Goal: Task Accomplishment & Management: Manage account settings

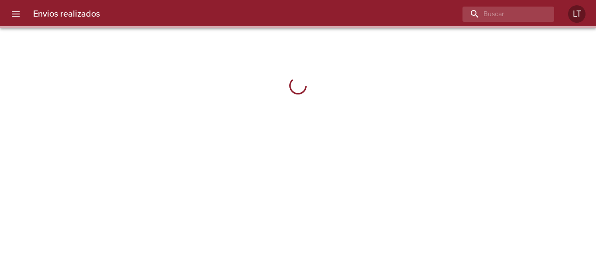
click at [16, 14] on icon "menu" at bounding box center [16, 13] width 8 height 5
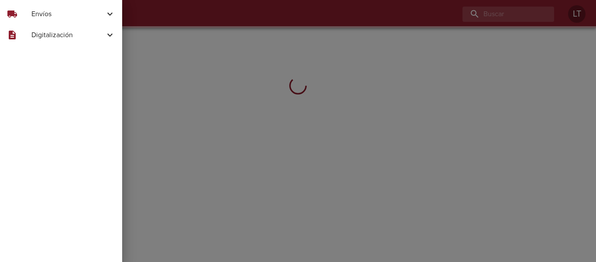
click at [45, 11] on span "Envíos" at bounding box center [67, 14] width 73 height 10
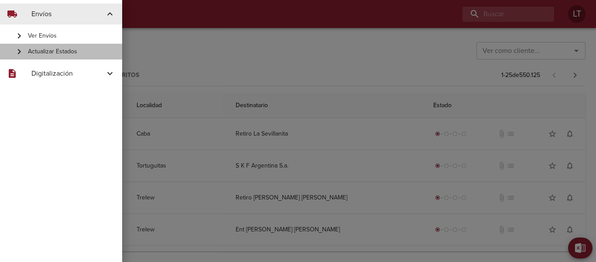
click at [50, 47] on div "Actualizar Estados" at bounding box center [61, 52] width 122 height 16
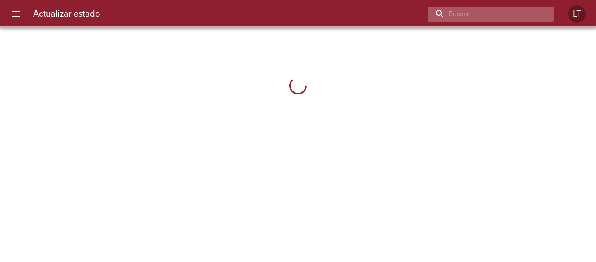
click at [506, 17] on input "buscar" at bounding box center [484, 14] width 112 height 15
paste input "9602539"
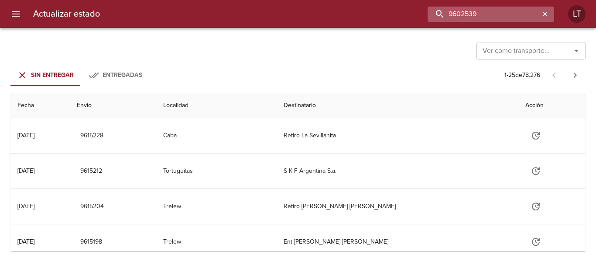
type input "9602539"
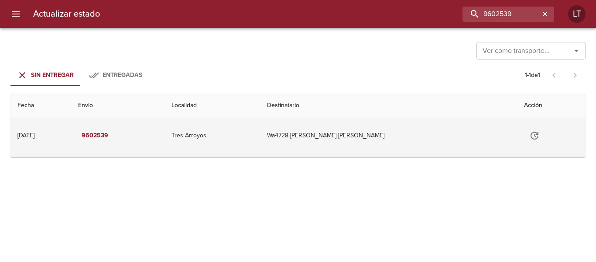
click at [441, 133] on td "Wa4728 Correa Malaccorto Mari" at bounding box center [388, 135] width 257 height 35
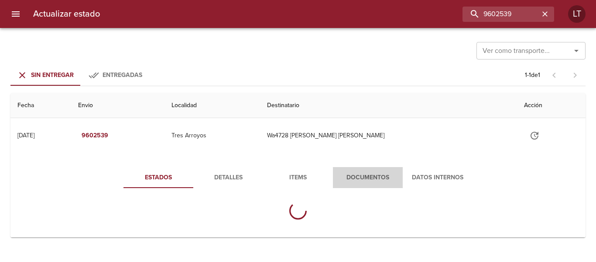
click at [386, 176] on span "Documentos" at bounding box center [367, 177] width 59 height 11
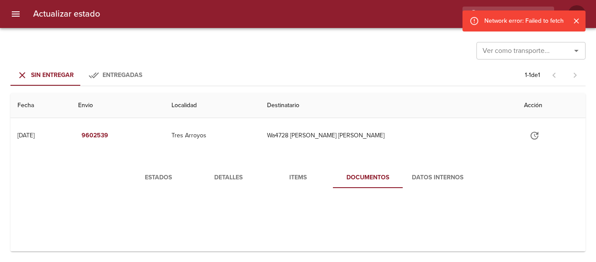
click at [7, 16] on div at bounding box center [4, 131] width 9 height 262
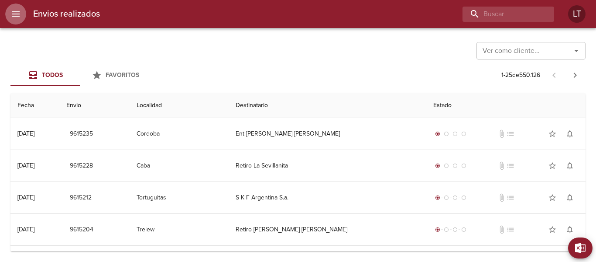
click at [12, 11] on icon "menu" at bounding box center [15, 14] width 10 height 10
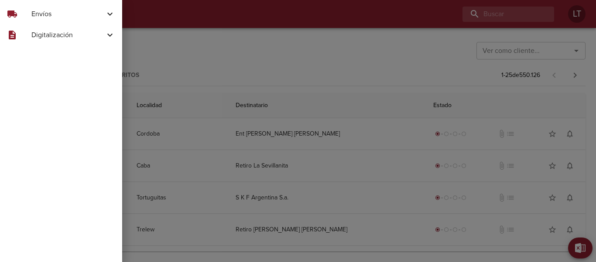
click at [297, 42] on div at bounding box center [298, 131] width 596 height 262
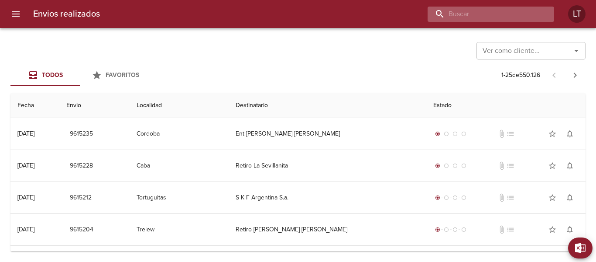
click at [499, 13] on input "buscar" at bounding box center [484, 14] width 112 height 15
paste input "9602539"
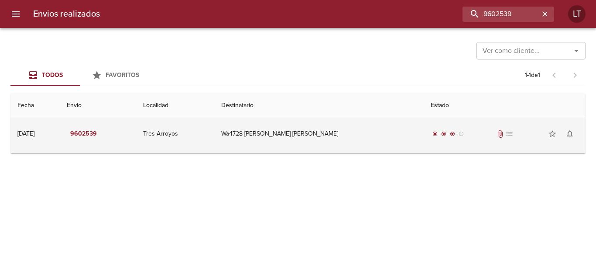
click at [366, 134] on td "Wa4728 Correa Malaccorto Mari" at bounding box center [319, 133] width 210 height 31
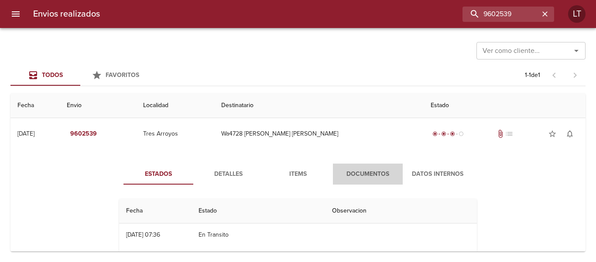
click at [359, 169] on span "Documentos" at bounding box center [367, 174] width 59 height 11
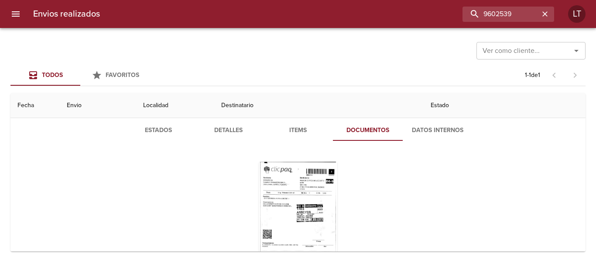
scroll to position [87, 0]
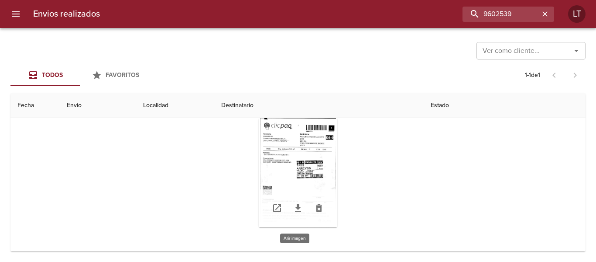
click at [311, 160] on div "Tabla de envíos del cliente" at bounding box center [298, 172] width 79 height 109
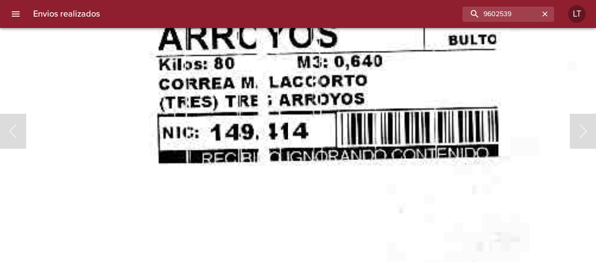
click at [275, 137] on img "Lightbox" at bounding box center [174, 91] width 982 height 1412
click at [502, 10] on input "9602539" at bounding box center [484, 14] width 112 height 15
paste input "11835"
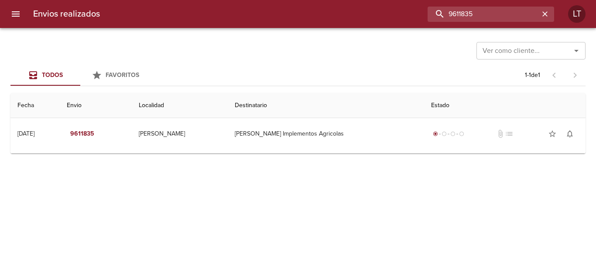
scroll to position [0, 0]
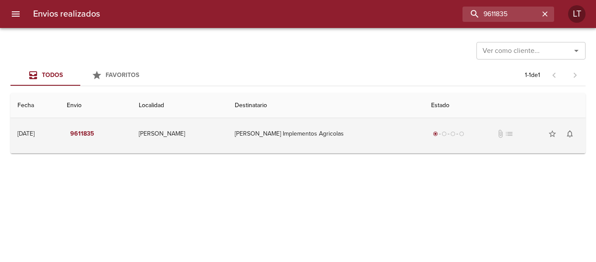
click at [358, 125] on td "Combes Implementos Agricolas" at bounding box center [326, 133] width 196 height 31
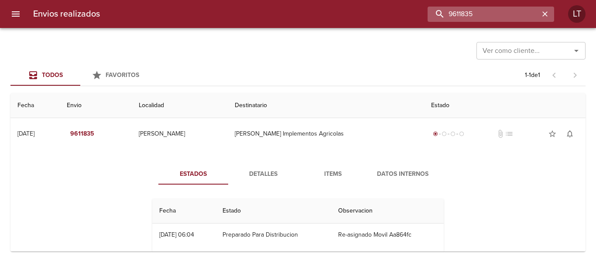
click at [503, 14] on input "9611835" at bounding box center [484, 14] width 112 height 15
paste input "05259"
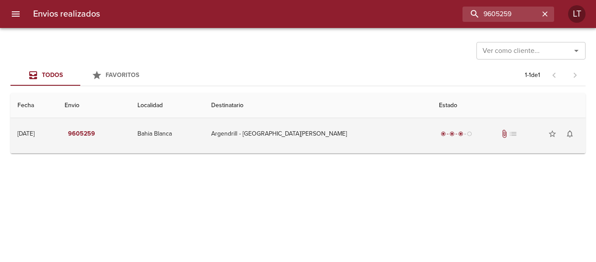
click at [366, 127] on td "Argendrill - Bahia Blanca" at bounding box center [318, 133] width 228 height 31
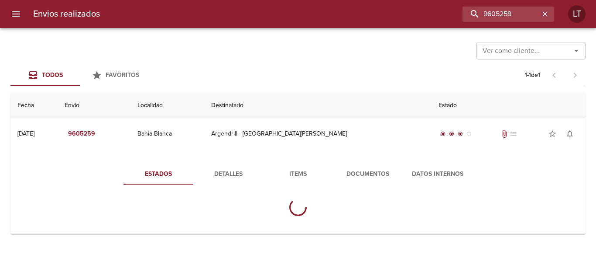
click at [368, 164] on button "Documentos" at bounding box center [368, 173] width 70 height 21
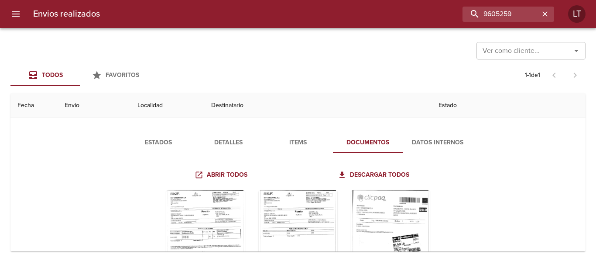
scroll to position [104, 0]
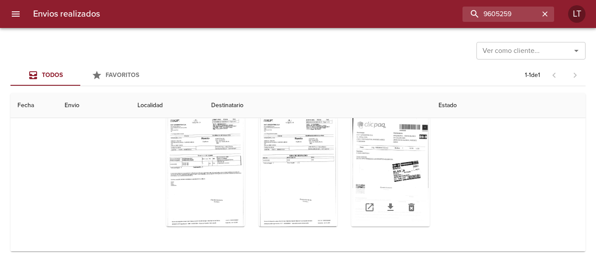
click at [398, 176] on div "Tabla de envíos del cliente" at bounding box center [390, 171] width 79 height 109
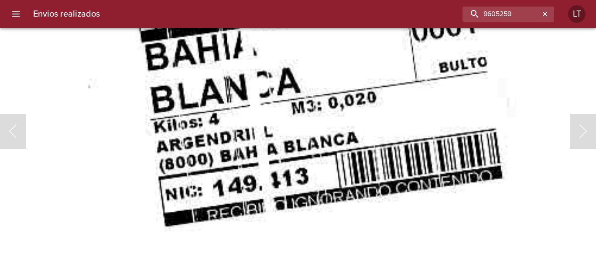
click at [342, 112] on img "Lightbox" at bounding box center [114, 99] width 985 height 1412
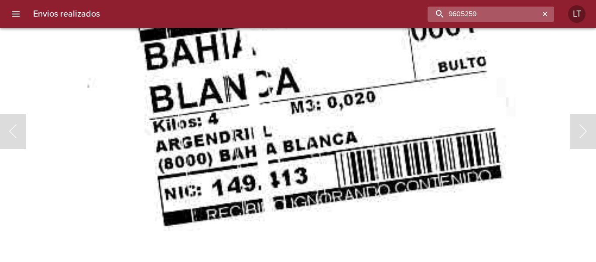
click at [477, 17] on input "9605259" at bounding box center [484, 14] width 112 height 15
click at [482, 15] on input "9605259" at bounding box center [484, 14] width 112 height 15
paste input "6388"
type input "9606388"
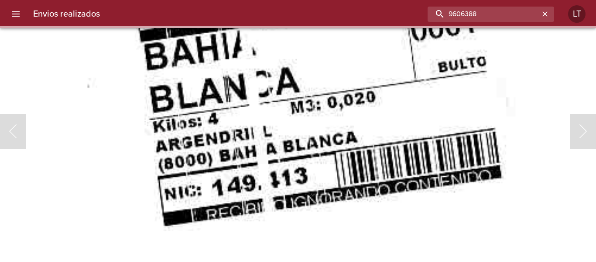
scroll to position [0, 0]
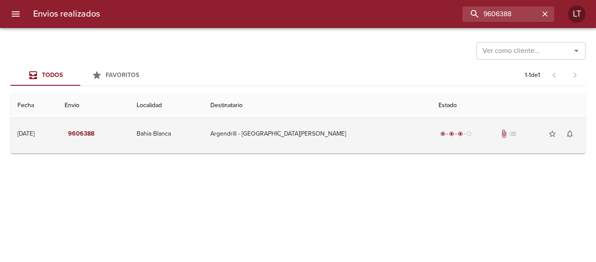
click at [368, 138] on td "Argendrill - Bahia Blanca" at bounding box center [317, 133] width 228 height 31
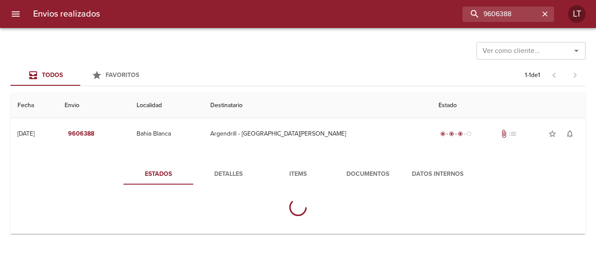
click at [365, 165] on button "Documentos" at bounding box center [368, 173] width 70 height 21
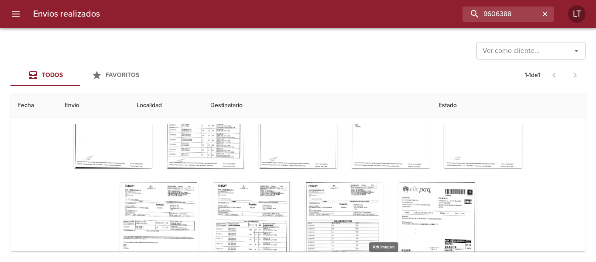
scroll to position [126, 0]
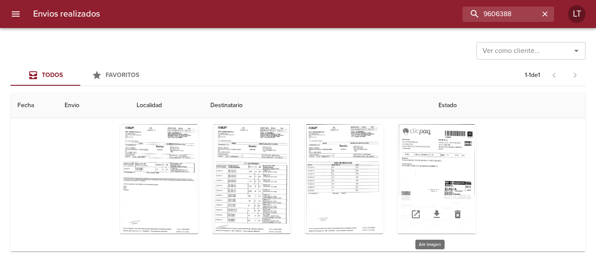
click at [438, 177] on div "Tabla de envíos del cliente" at bounding box center [437, 178] width 79 height 109
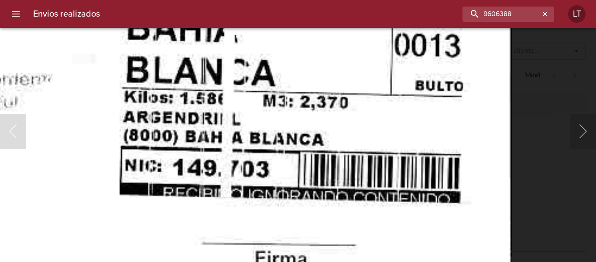
click at [540, 13] on button "button" at bounding box center [545, 13] width 11 height 11
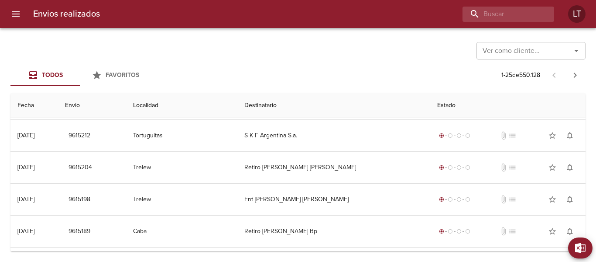
scroll to position [0, 0]
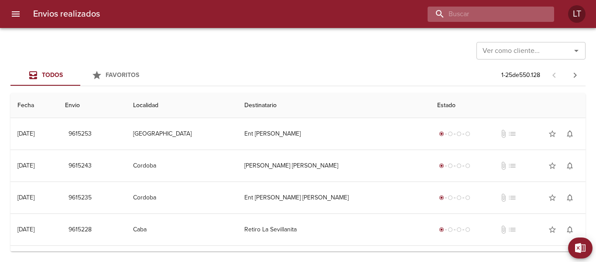
click at [509, 14] on input "buscar" at bounding box center [484, 14] width 112 height 15
paste input "9602502"
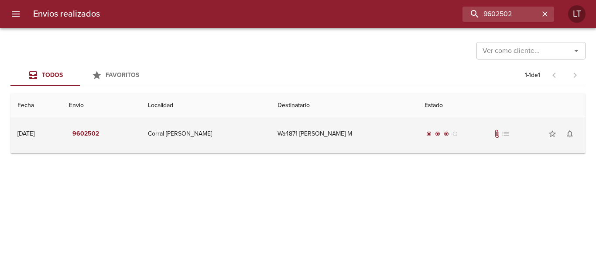
click at [375, 129] on td "Wa4871 Graciela Noemi Fares M" at bounding box center [344, 133] width 147 height 31
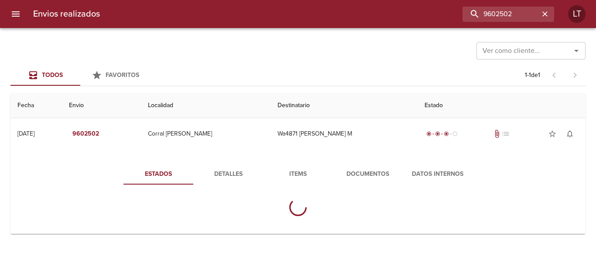
click at [383, 164] on button "Documentos" at bounding box center [368, 173] width 70 height 21
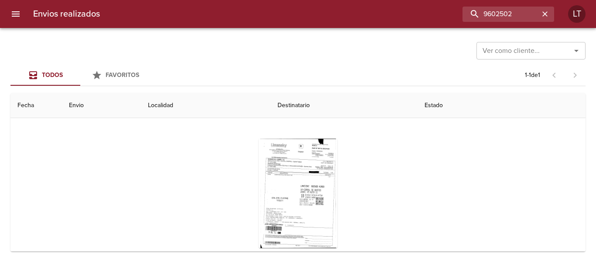
scroll to position [87, 0]
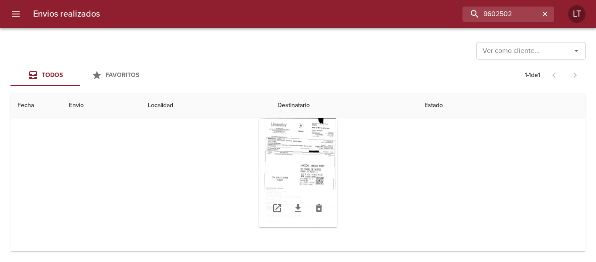
click at [321, 176] on div "Tabla de envíos del cliente" at bounding box center [298, 172] width 79 height 109
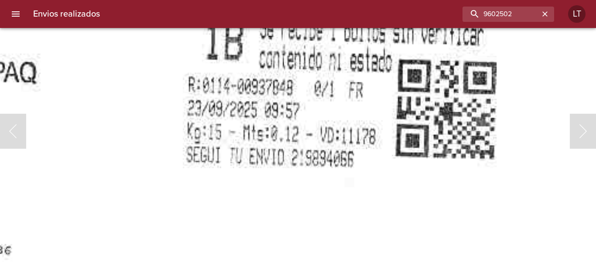
click at [262, 122] on img "Lightbox" at bounding box center [168, 8] width 979 height 1412
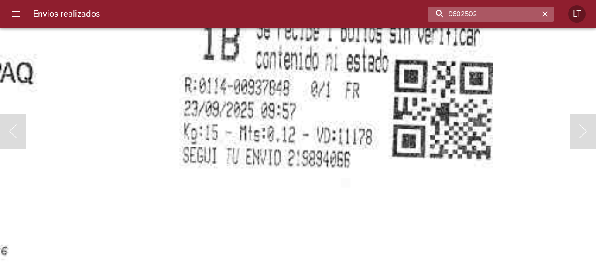
click at [511, 19] on input "9602502" at bounding box center [484, 14] width 112 height 15
paste input "11807"
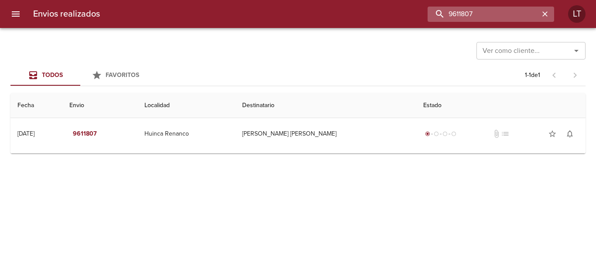
scroll to position [0, 0]
click at [495, 16] on input "9611807" at bounding box center [484, 14] width 112 height 15
paste input "05112"
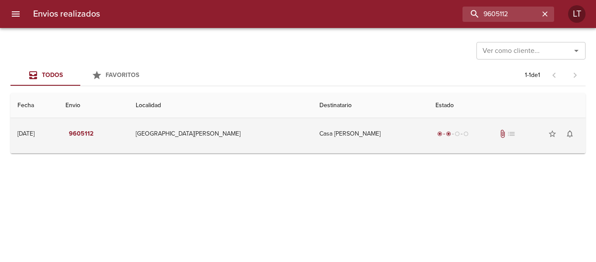
click at [349, 127] on td "Casa Jose Chiabrando" at bounding box center [371, 133] width 116 height 31
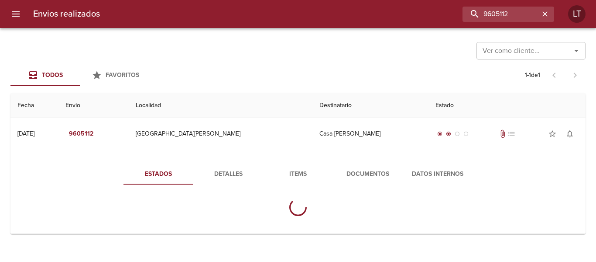
click at [361, 175] on span "Documentos" at bounding box center [367, 174] width 59 height 11
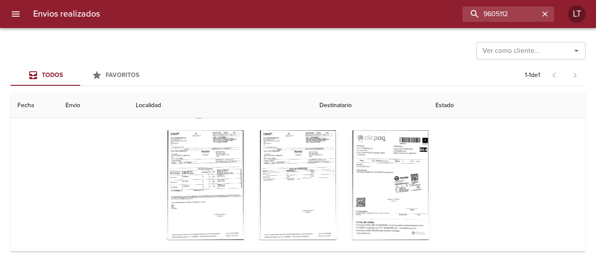
scroll to position [104, 0]
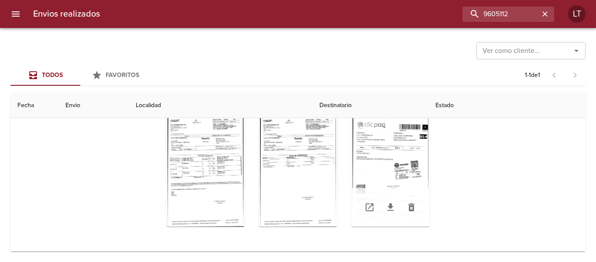
click at [399, 166] on div "Tabla de envíos del cliente" at bounding box center [390, 171] width 79 height 109
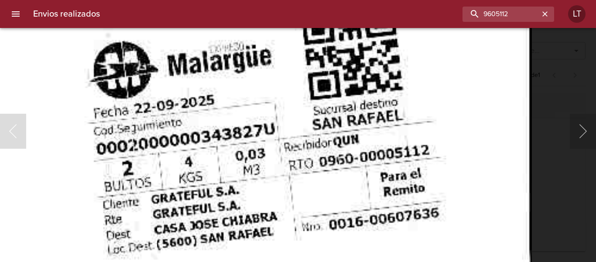
click at [352, 191] on img "Lightbox" at bounding box center [41, 155] width 981 height 1412
click at [529, 9] on input "9605112" at bounding box center [484, 14] width 112 height 15
paste input "6320"
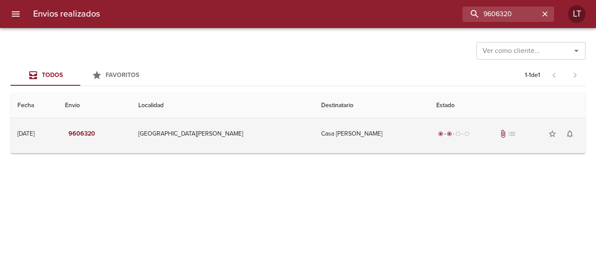
click at [388, 136] on td "Casa Jose Chiabrando" at bounding box center [372, 133] width 116 height 31
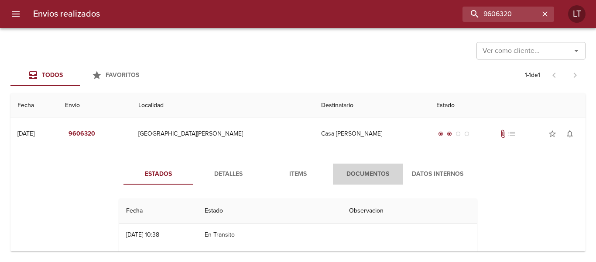
click at [387, 163] on button "Documentos" at bounding box center [368, 173] width 70 height 21
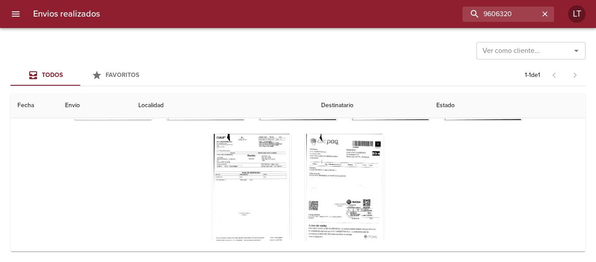
scroll to position [95, 0]
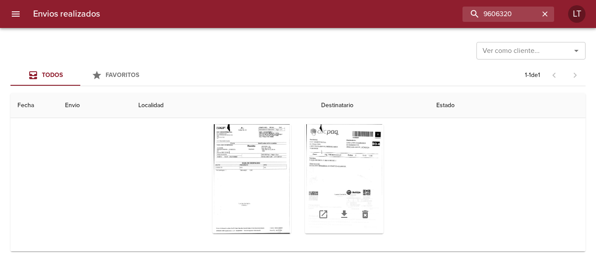
click at [367, 170] on div "Tabla de envíos del cliente" at bounding box center [344, 178] width 79 height 109
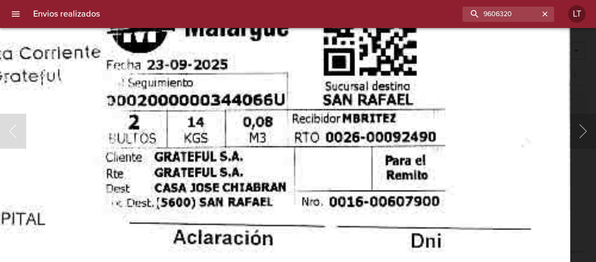
click at [527, 11] on input "9606320" at bounding box center [484, 14] width 112 height 15
paste input "12103"
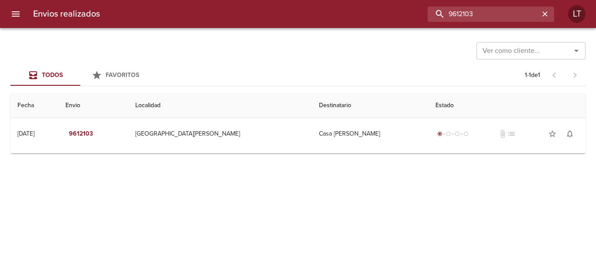
scroll to position [0, 0]
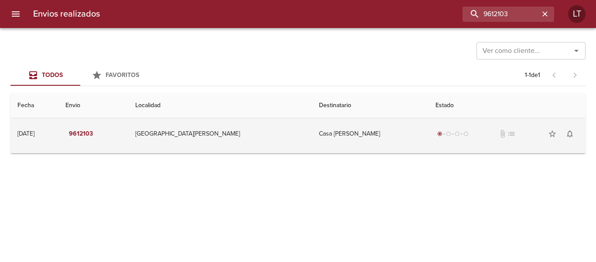
click at [355, 130] on td "Casa Jose Chiabrando" at bounding box center [370, 133] width 117 height 31
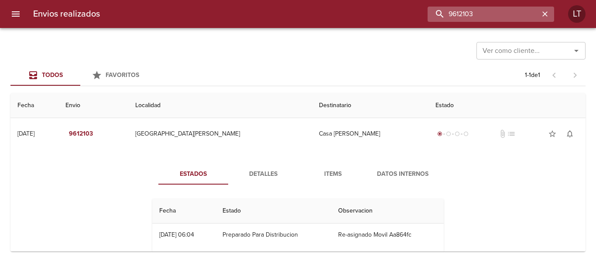
click at [496, 20] on input "9612103" at bounding box center [484, 14] width 112 height 15
paste input "09117"
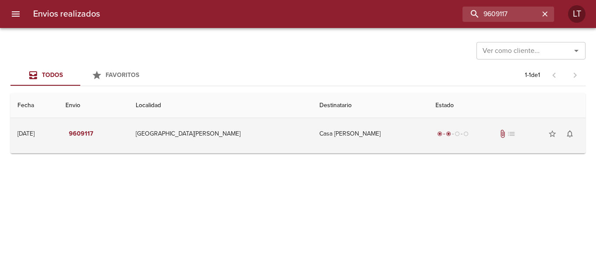
click at [382, 134] on td "Casa Jose Chiabrando" at bounding box center [371, 133] width 116 height 31
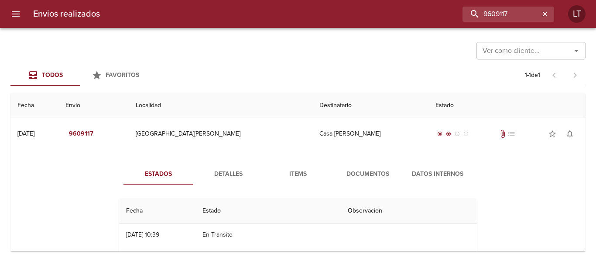
click at [379, 172] on span "Documentos" at bounding box center [367, 174] width 59 height 11
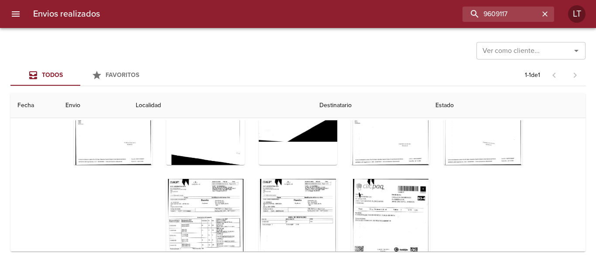
scroll to position [126, 0]
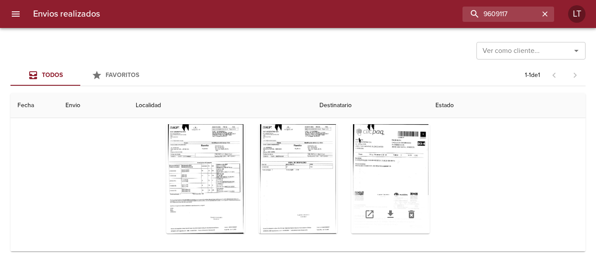
click at [402, 183] on div "Tabla de envíos del cliente" at bounding box center [390, 178] width 79 height 109
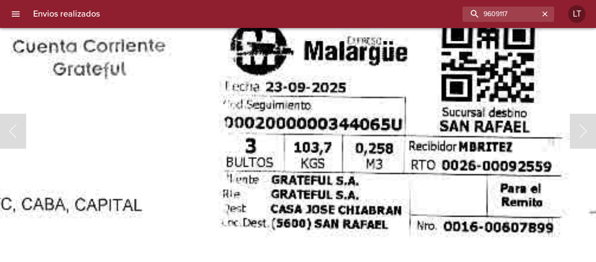
click at [516, 22] on div "Envios realizados 9609117 LT" at bounding box center [298, 14] width 596 height 28
click at [515, 16] on input "9609117" at bounding box center [484, 14] width 112 height 15
paste input "2419"
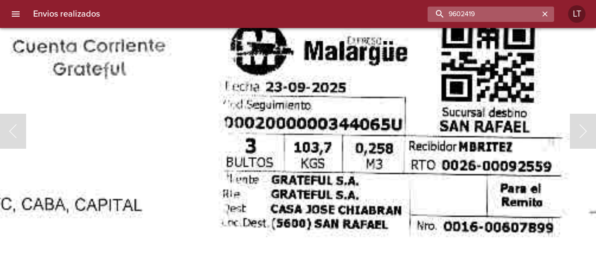
scroll to position [0, 0]
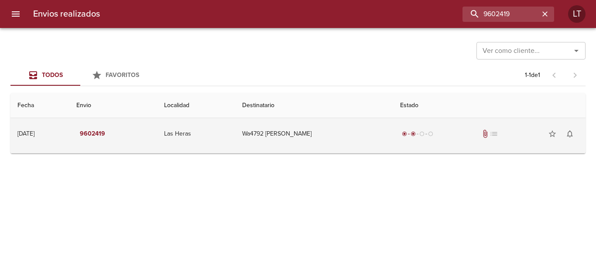
click at [338, 134] on td "Wa4792 Florencia Elena Lucero" at bounding box center [314, 133] width 158 height 31
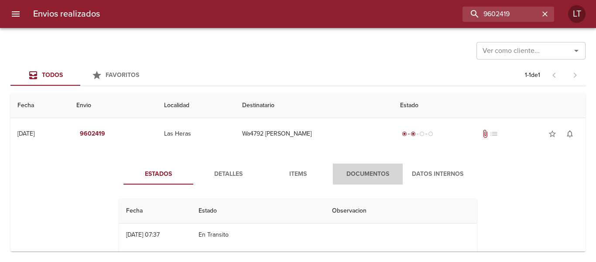
click at [373, 172] on span "Documentos" at bounding box center [367, 174] width 59 height 11
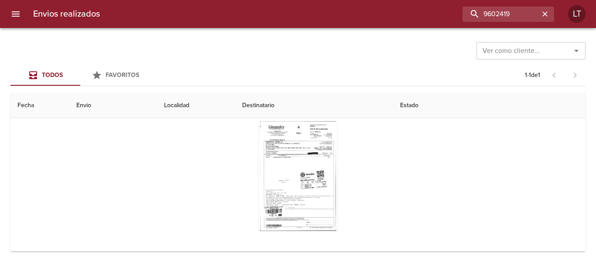
scroll to position [88, 0]
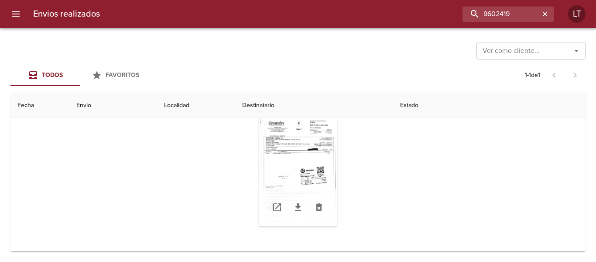
click at [301, 169] on div "Tabla de envíos del cliente" at bounding box center [298, 171] width 79 height 109
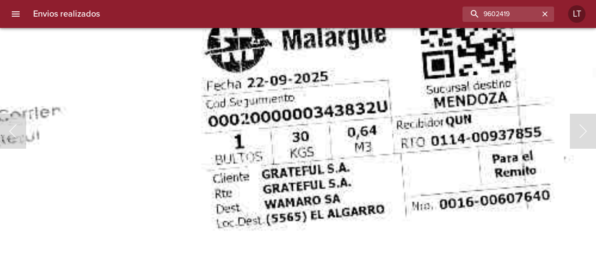
click at [356, 155] on img "Lightbox" at bounding box center [176, 58] width 981 height 1412
click at [499, 20] on input "9602419" at bounding box center [484, 14] width 112 height 15
paste input "603"
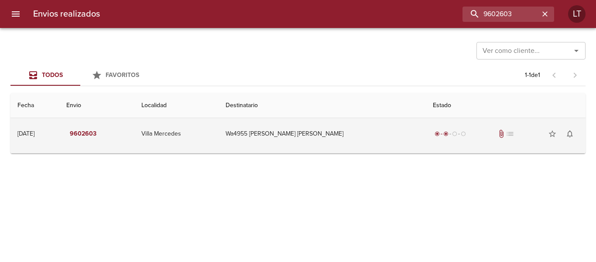
click at [348, 141] on td "Wa4955 Fernando Gabriel Andra" at bounding box center [322, 133] width 207 height 31
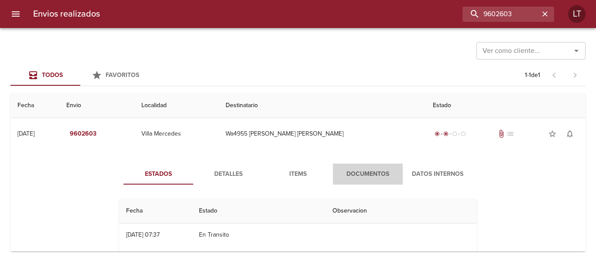
click at [361, 170] on span "Documentos" at bounding box center [367, 174] width 59 height 11
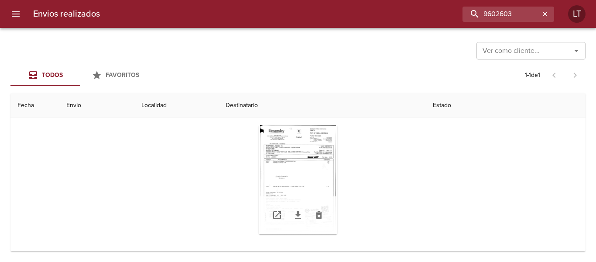
scroll to position [87, 0]
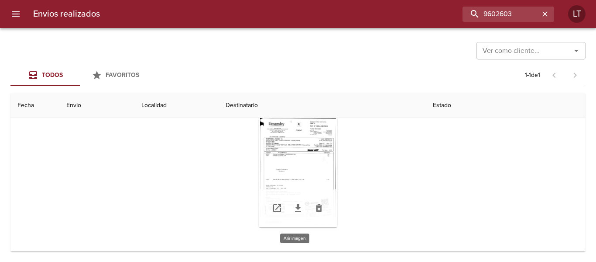
click at [309, 172] on div "Tabla de envíos del cliente" at bounding box center [298, 172] width 79 height 109
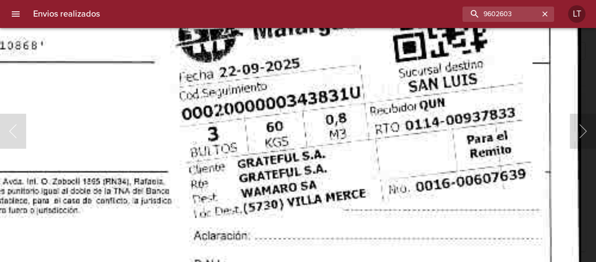
click at [485, 14] on input "9602603" at bounding box center [484, 14] width 112 height 15
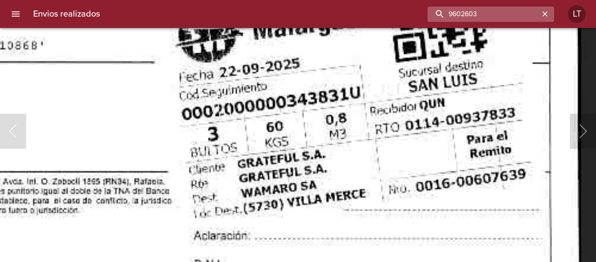
click at [489, 20] on input "9602603" at bounding box center [484, 14] width 112 height 15
click at [489, 18] on input "9602603" at bounding box center [484, 14] width 112 height 15
paste input "1068"
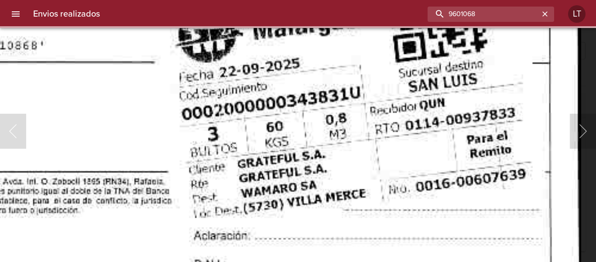
scroll to position [0, 0]
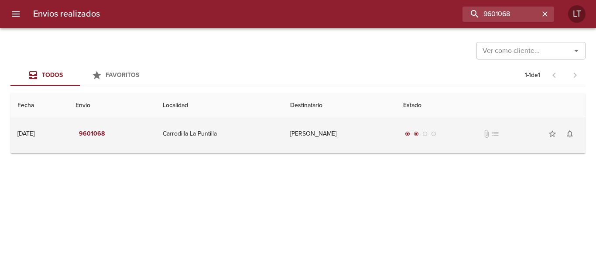
click at [332, 136] on td "Viviana Silva" at bounding box center [339, 133] width 113 height 31
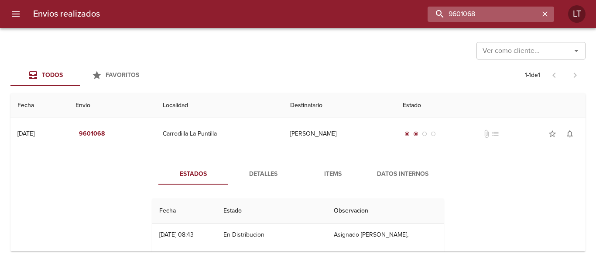
click at [502, 15] on input "9601068" at bounding box center [484, 14] width 112 height 15
paste input "342"
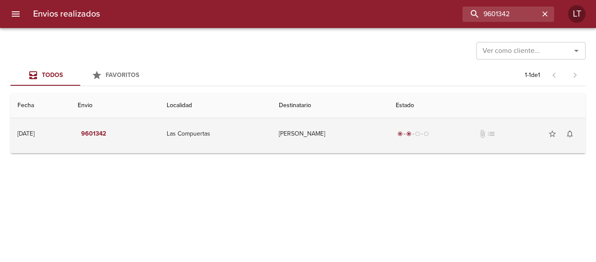
drag, startPoint x: 336, startPoint y: 139, endPoint x: 341, endPoint y: 143, distance: 6.5
click at [336, 140] on td "Miguel Garro" at bounding box center [330, 133] width 117 height 31
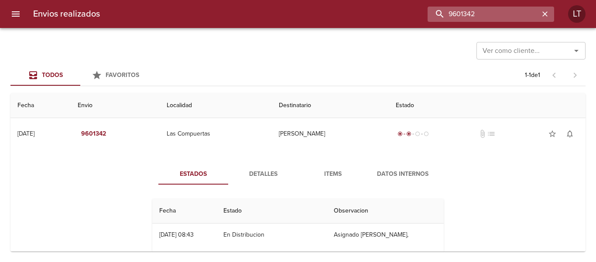
click at [501, 16] on input "9601342" at bounding box center [484, 14] width 112 height 15
paste input "592614"
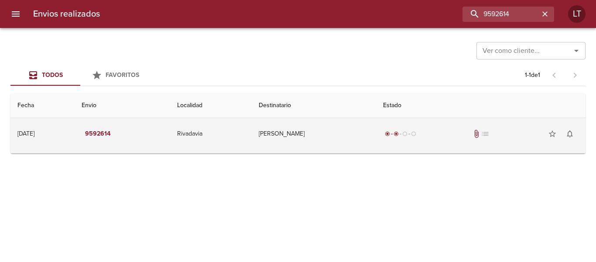
click at [366, 132] on td "Magali Cozzari" at bounding box center [314, 133] width 124 height 31
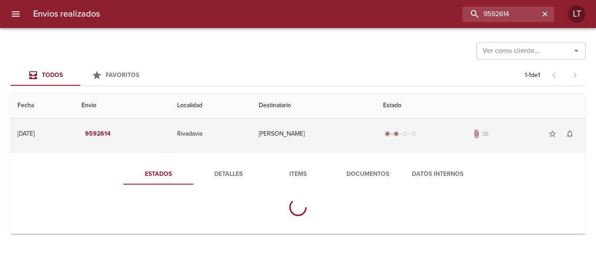
click at [362, 185] on div "Estados Detalles Items Documentos Datos Internos" at bounding box center [298, 192] width 384 height 59
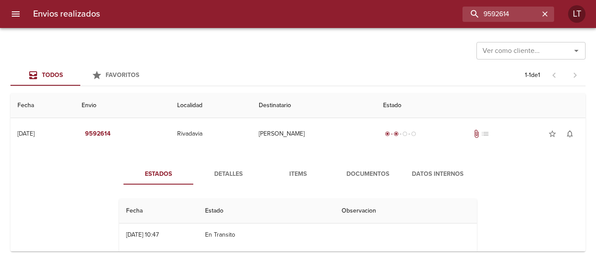
click at [383, 177] on span "Documentos" at bounding box center [367, 174] width 59 height 11
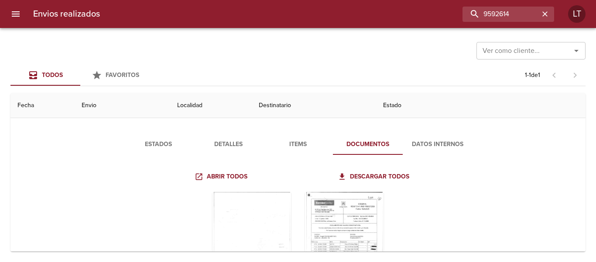
scroll to position [104, 0]
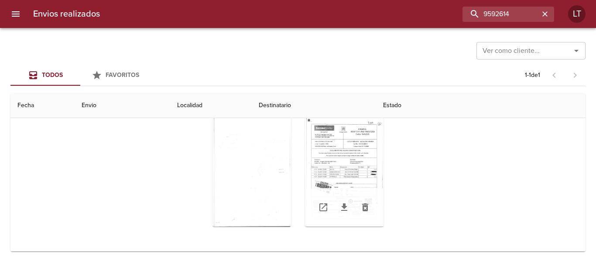
click at [356, 175] on div "Tabla de envíos del cliente" at bounding box center [344, 171] width 79 height 109
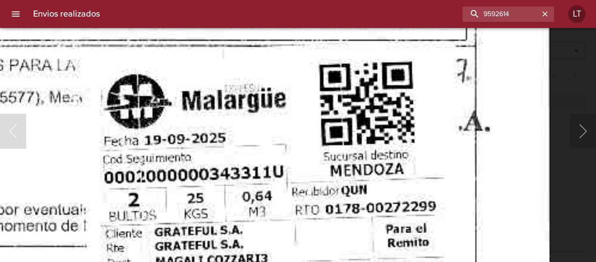
click at [503, 9] on input "9592614" at bounding box center [484, 14] width 112 height 15
paste input "3155"
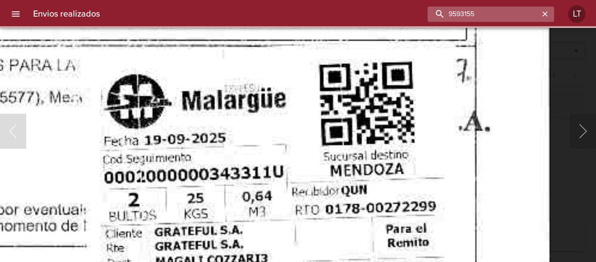
scroll to position [0, 0]
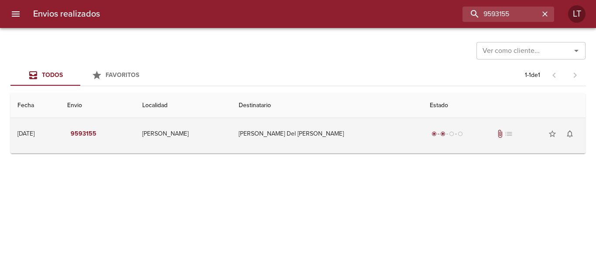
click at [374, 135] on td "Maria Del Carmen Duci" at bounding box center [327, 133] width 191 height 31
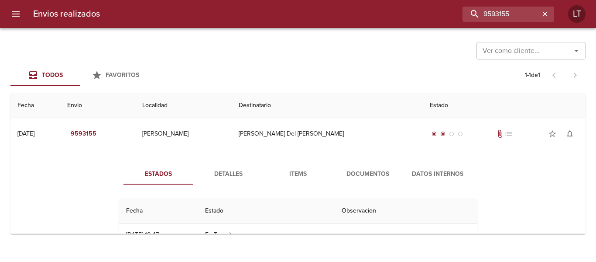
click at [379, 172] on span "Documentos" at bounding box center [367, 174] width 59 height 11
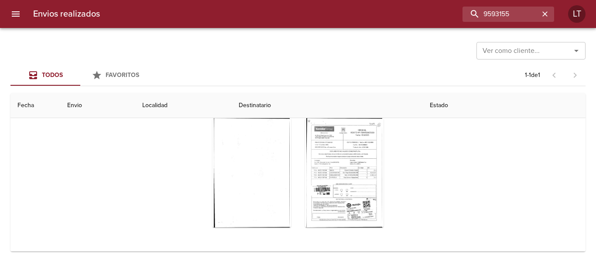
scroll to position [104, 0]
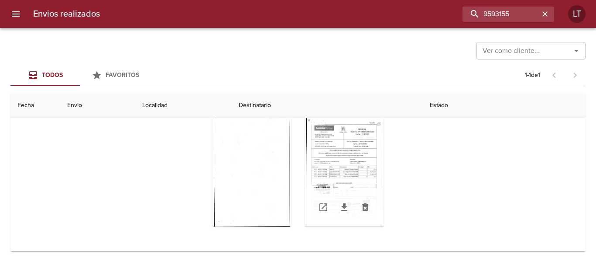
click at [358, 165] on div "Tabla de envíos del cliente" at bounding box center [344, 171] width 79 height 109
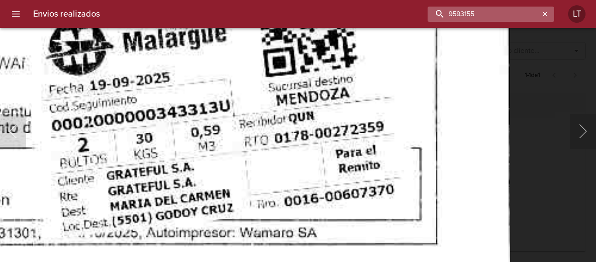
click at [504, 18] on input "9593155" at bounding box center [484, 14] width 112 height 15
paste input "1950"
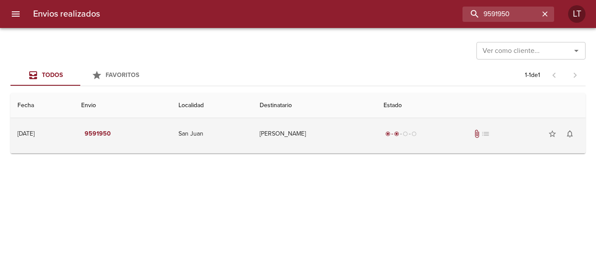
click at [437, 139] on div "radio_button_checked radio_button_checked radio_button_unchecked radio_button_u…" at bounding box center [481, 133] width 195 height 17
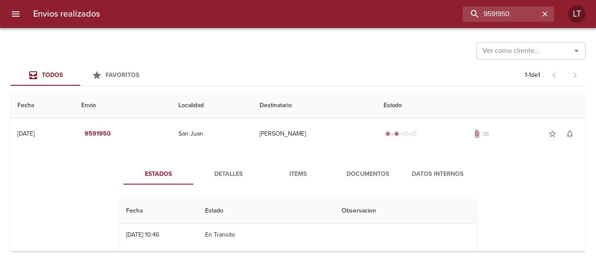
click at [382, 167] on button "Documentos" at bounding box center [368, 173] width 70 height 21
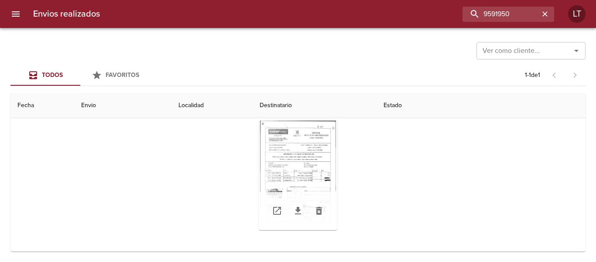
scroll to position [88, 0]
click at [314, 174] on div "Tabla de envíos del cliente" at bounding box center [298, 171] width 79 height 109
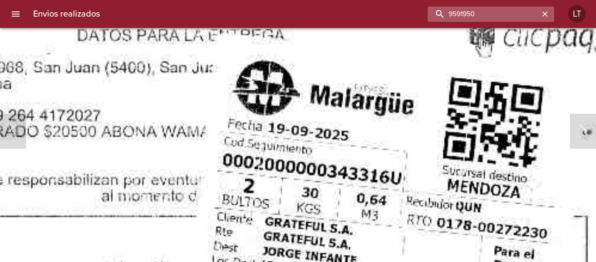
click at [505, 17] on input "9591950" at bounding box center [484, 14] width 112 height 15
paste input "694"
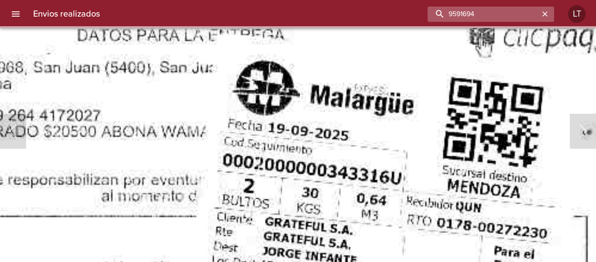
scroll to position [0, 0]
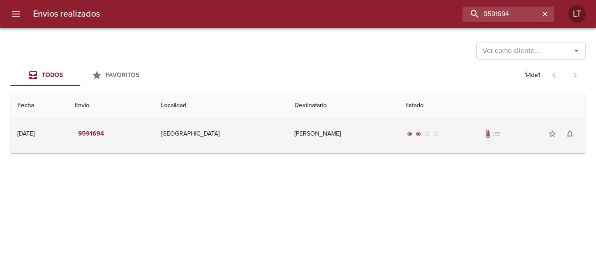
click at [390, 128] on td "Natalia Berardo" at bounding box center [343, 133] width 111 height 31
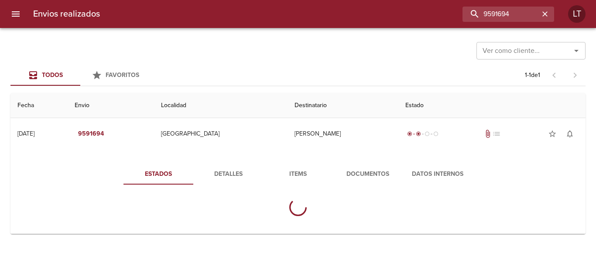
click at [385, 172] on span "Documentos" at bounding box center [367, 174] width 59 height 11
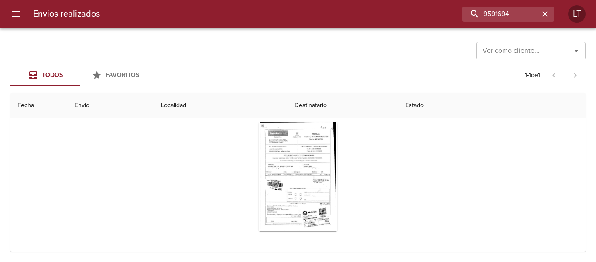
scroll to position [88, 0]
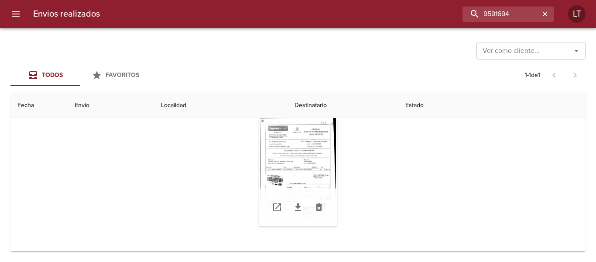
click at [310, 174] on div "Tabla de envíos del cliente" at bounding box center [298, 171] width 79 height 109
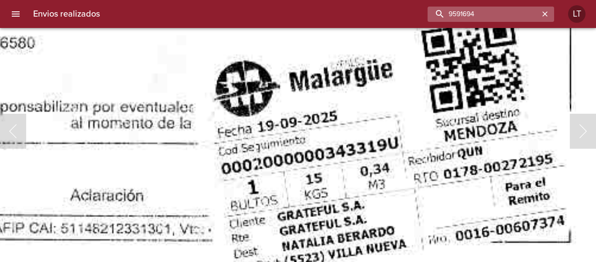
click at [498, 16] on input "9591694" at bounding box center [484, 14] width 112 height 15
type input "9456994"
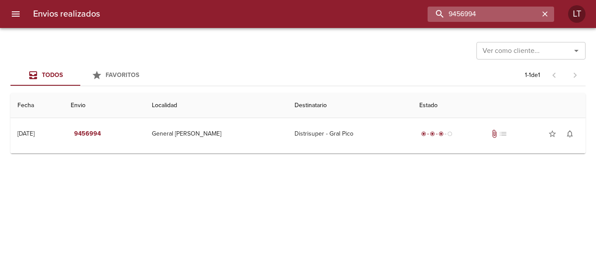
click at [479, 16] on input "9456994" at bounding box center [484, 14] width 112 height 15
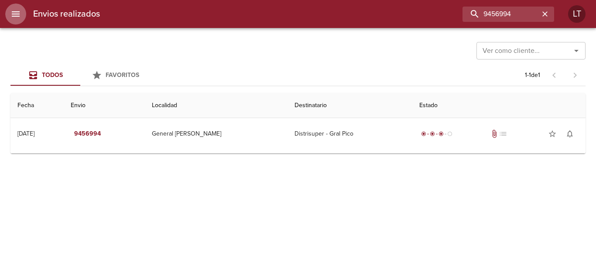
click at [10, 13] on button "menu" at bounding box center [15, 13] width 21 height 21
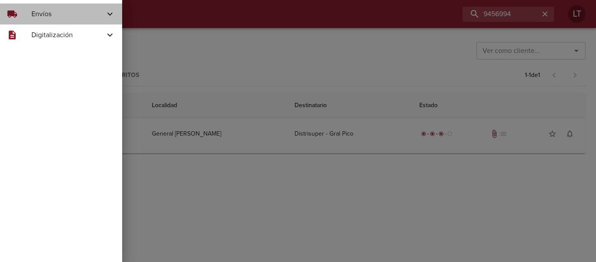
click at [30, 16] on div "local_shipping" at bounding box center [19, 14] width 24 height 10
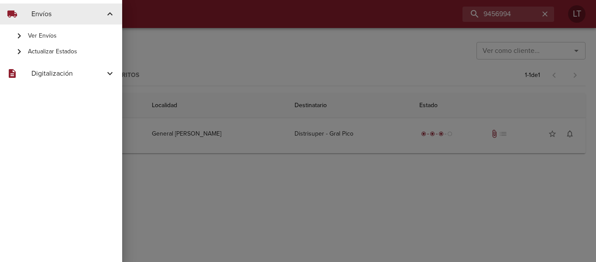
click at [44, 51] on span "Actualizar Estados" at bounding box center [71, 51] width 87 height 9
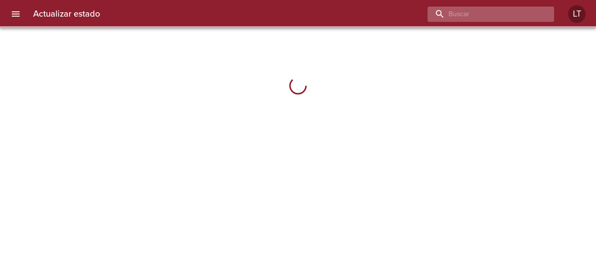
click at [501, 12] on input "buscar" at bounding box center [484, 14] width 112 height 15
paste input "9456994"
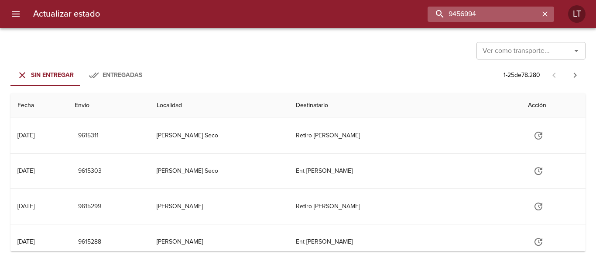
type input "9456994"
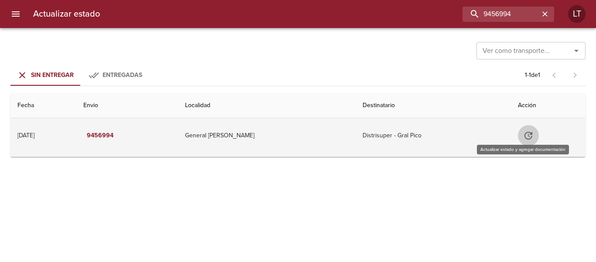
click at [529, 138] on button "Tabla de envíos del cliente" at bounding box center [528, 135] width 21 height 21
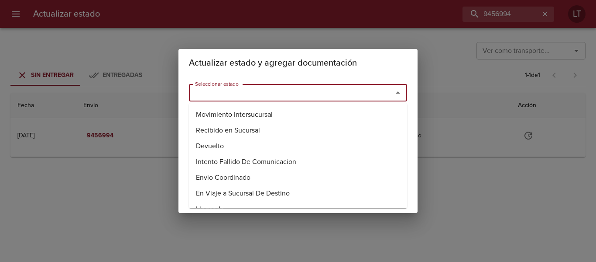
click at [284, 95] on input "Seleccionar estado" at bounding box center [285, 92] width 187 height 12
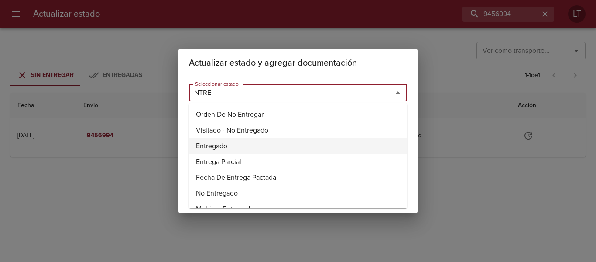
click at [220, 143] on li "Entregado" at bounding box center [298, 146] width 218 height 16
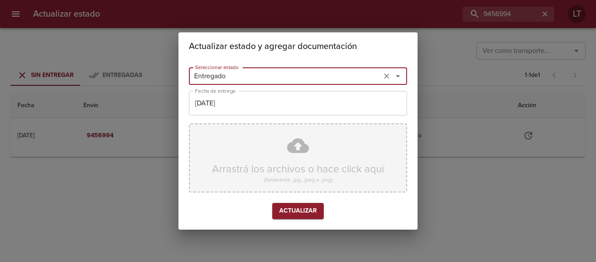
type input "Entregado"
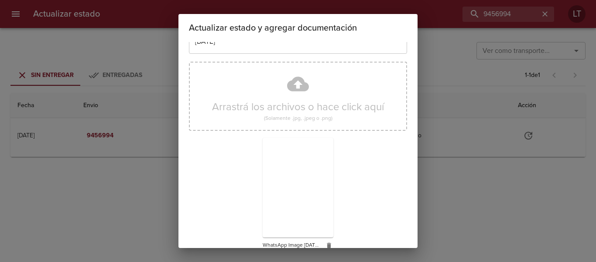
scroll to position [82, 0]
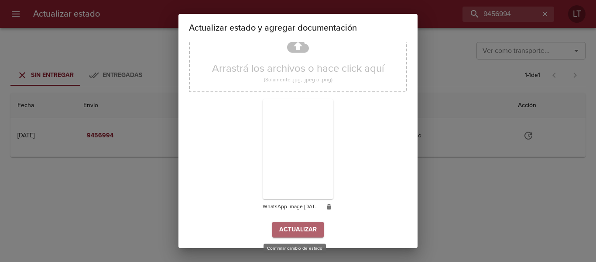
click at [320, 229] on button "Actualizar" at bounding box center [298, 229] width 52 height 16
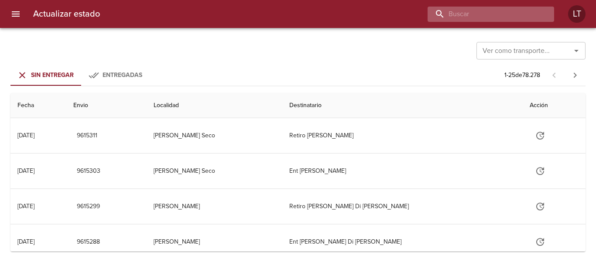
click at [514, 11] on input "buscar" at bounding box center [484, 14] width 112 height 15
type input "9506332"
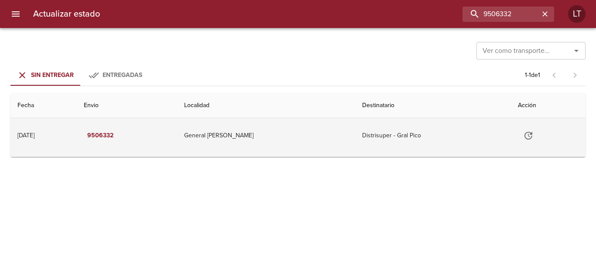
click at [526, 135] on icon "Tabla de envíos del cliente" at bounding box center [528, 135] width 10 height 10
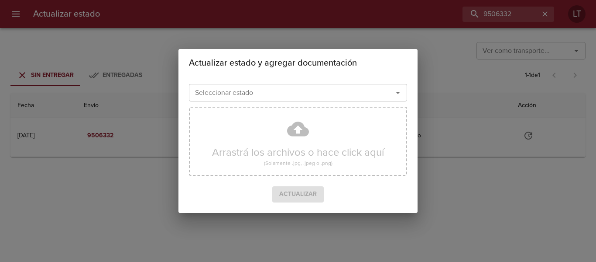
click at [354, 90] on input "Seleccionar estado" at bounding box center [285, 92] width 187 height 12
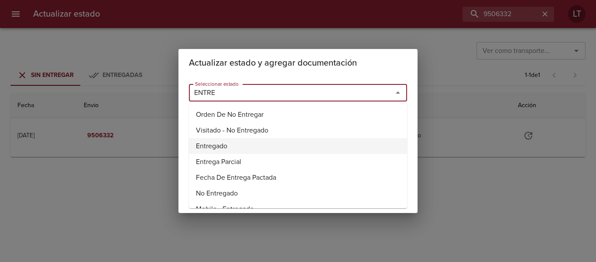
click at [234, 141] on li "Entregado" at bounding box center [298, 146] width 218 height 16
type input "Entregado"
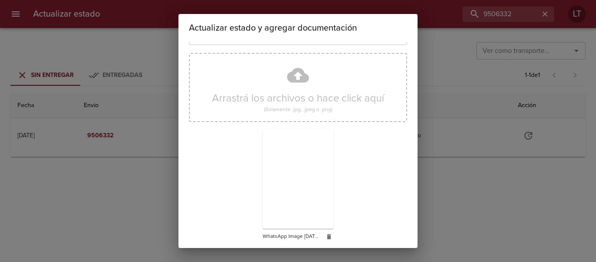
scroll to position [82, 0]
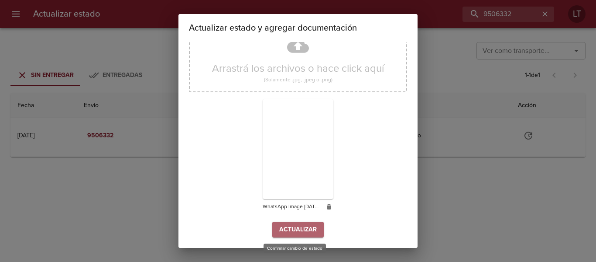
click at [305, 228] on span "Actualizar" at bounding box center [298, 229] width 38 height 11
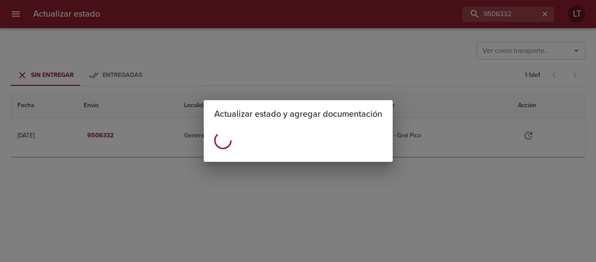
scroll to position [0, 0]
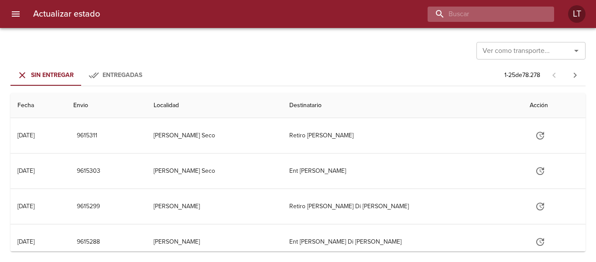
click at [510, 17] on input "buscar" at bounding box center [484, 14] width 112 height 15
type input "9502504"
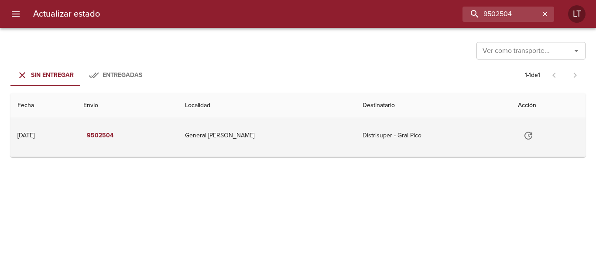
click at [513, 128] on td "Tabla de envíos del cliente" at bounding box center [548, 135] width 75 height 35
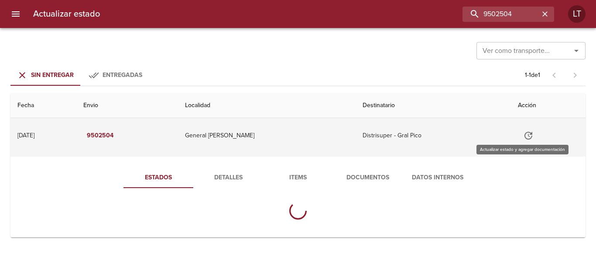
click at [525, 133] on icon "Tabla de envíos del cliente" at bounding box center [529, 135] width 8 height 8
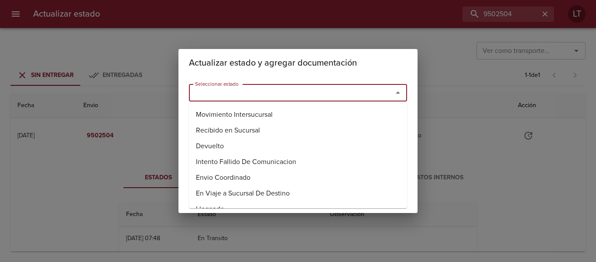
click at [360, 96] on input "Seleccionar estado" at bounding box center [285, 92] width 187 height 12
click at [226, 144] on li "Entregado" at bounding box center [298, 146] width 218 height 16
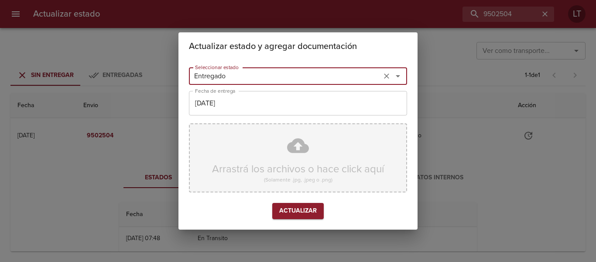
type input "Entregado"
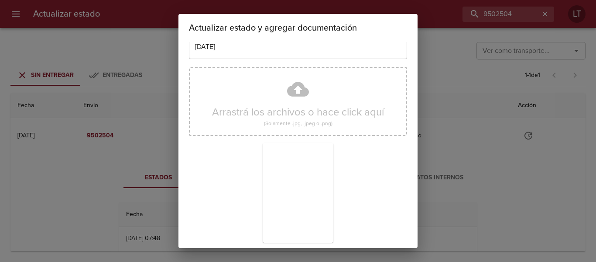
scroll to position [82, 0]
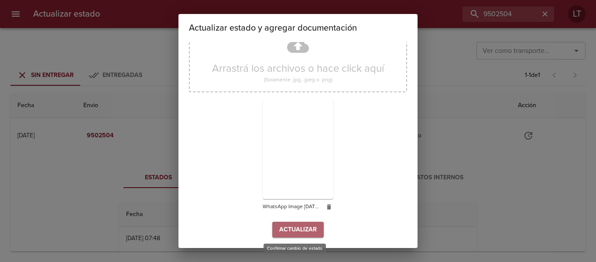
click at [319, 223] on button "Actualizar" at bounding box center [298, 229] width 52 height 16
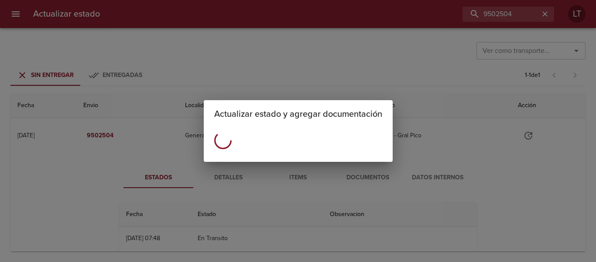
scroll to position [0, 0]
click at [422, 48] on div "Actualizar estado y agregar documentación" at bounding box center [298, 131] width 596 height 262
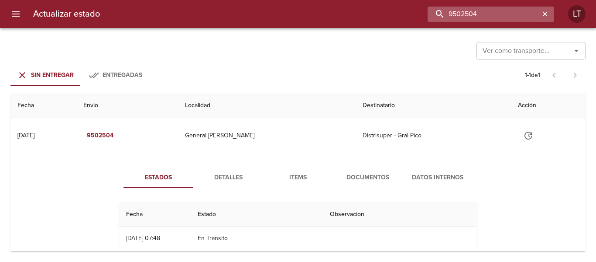
click at [502, 14] on input "9502504" at bounding box center [484, 14] width 112 height 15
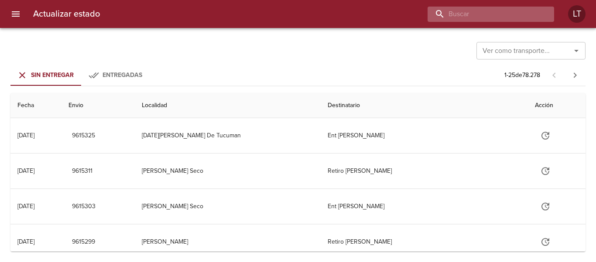
click at [499, 13] on input "buscar" at bounding box center [484, 14] width 112 height 15
paste input "9502504"
type input "9502504"
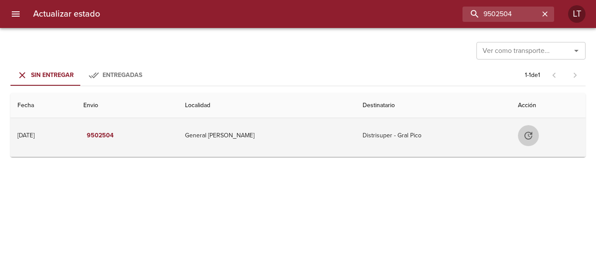
click at [525, 135] on icon "Tabla de envíos del cliente" at bounding box center [529, 135] width 8 height 8
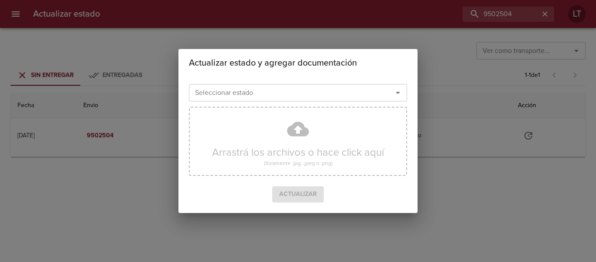
click at [379, 97] on input "Seleccionar estado" at bounding box center [285, 92] width 187 height 12
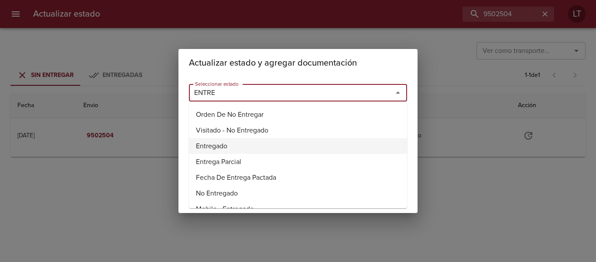
click at [244, 144] on li "Entregado" at bounding box center [298, 146] width 218 height 16
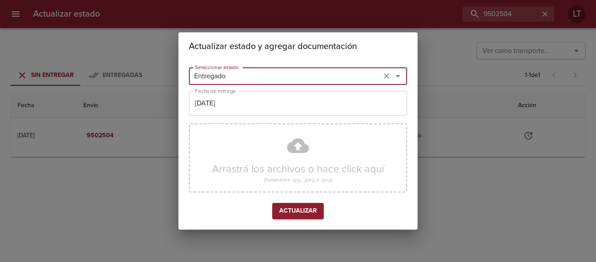
type input "Entregado"
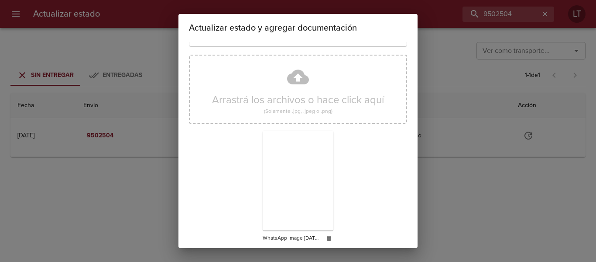
scroll to position [82, 0]
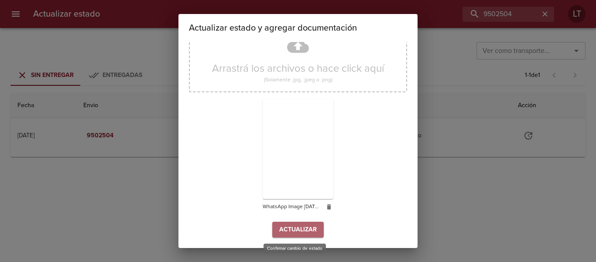
click at [310, 228] on span "Actualizar" at bounding box center [298, 229] width 38 height 11
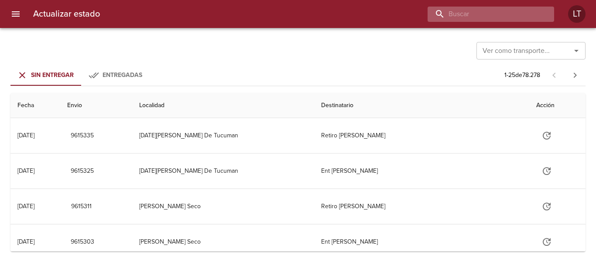
click at [509, 16] on input "buscar" at bounding box center [484, 14] width 112 height 15
type input "9497593"
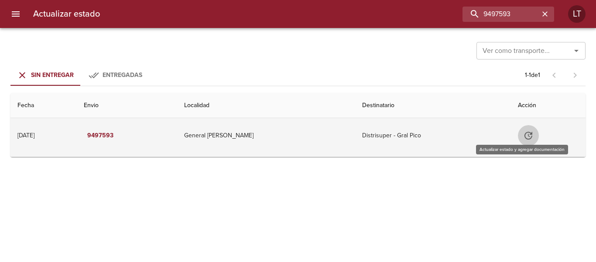
click at [524, 144] on button "Tabla de envíos del cliente" at bounding box center [528, 135] width 21 height 21
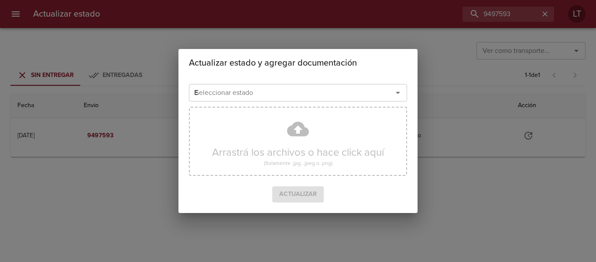
click at [336, 94] on input "E" at bounding box center [285, 92] width 187 height 12
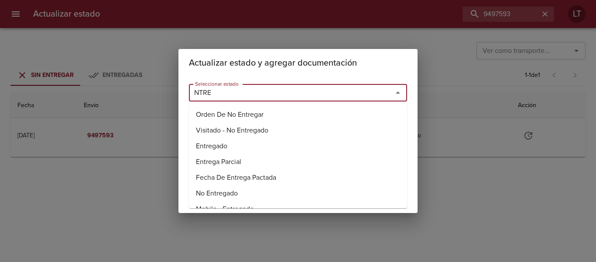
click at [223, 143] on li "Entregado" at bounding box center [298, 146] width 218 height 16
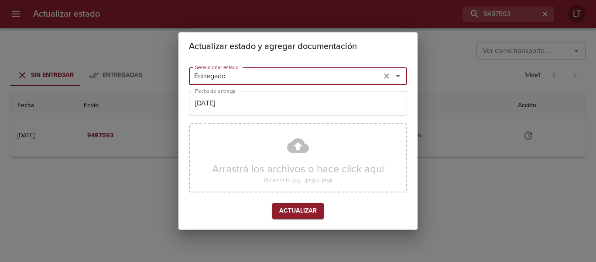
type input "Entregado"
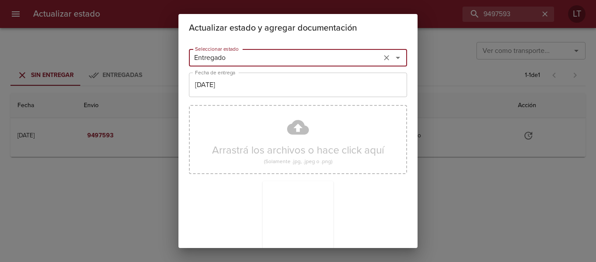
scroll to position [82, 0]
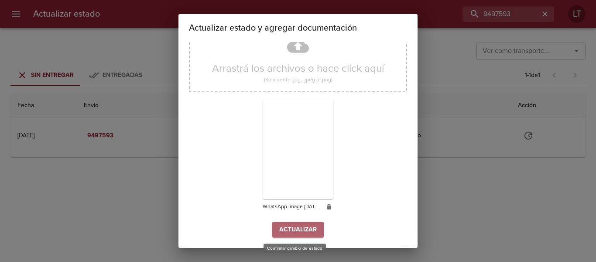
click at [314, 223] on button "Actualizar" at bounding box center [298, 229] width 52 height 16
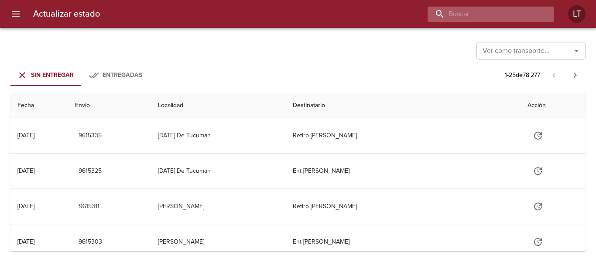
click at [520, 17] on input "buscar" at bounding box center [484, 14] width 112 height 15
type input "9486886"
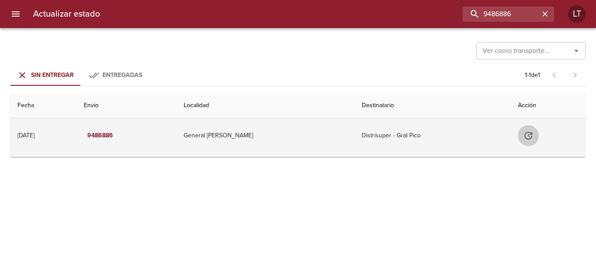
click at [523, 138] on icon "Tabla de envíos del cliente" at bounding box center [528, 135] width 10 height 10
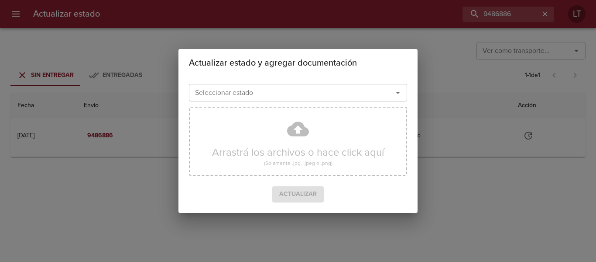
click at [325, 100] on div "Seleccionar estado" at bounding box center [298, 92] width 218 height 17
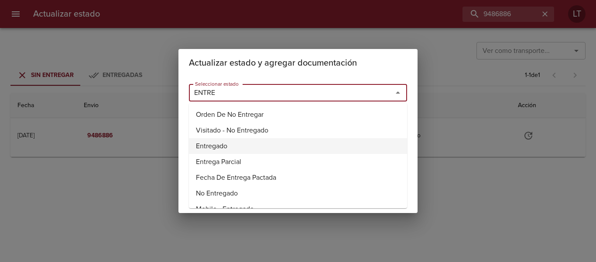
click at [216, 143] on li "Entregado" at bounding box center [298, 146] width 218 height 16
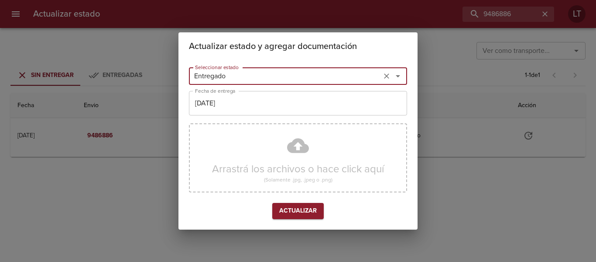
type input "Entregado"
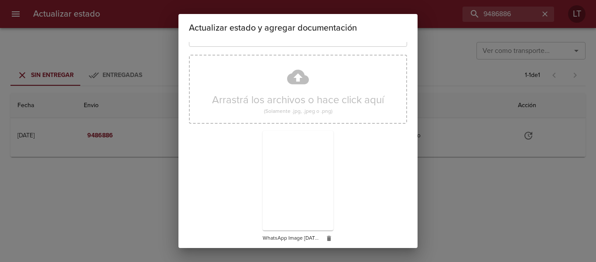
scroll to position [82, 0]
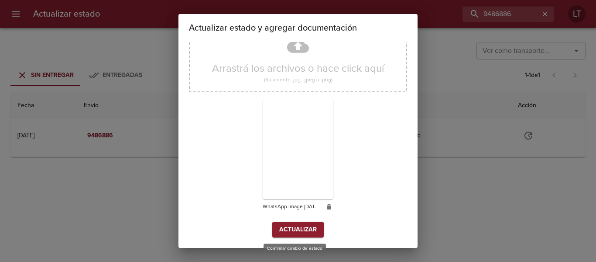
click at [302, 232] on span "Actualizar" at bounding box center [298, 229] width 38 height 11
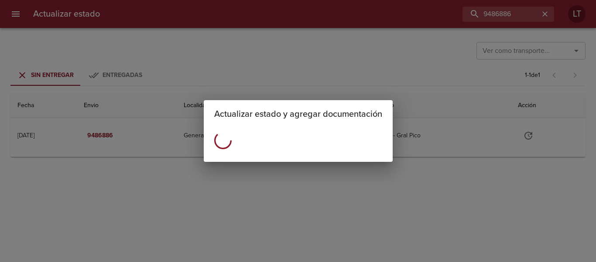
scroll to position [0, 0]
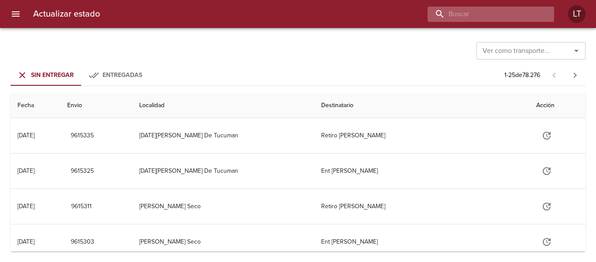
click at [493, 12] on input "buscar" at bounding box center [484, 14] width 112 height 15
type input "9550463"
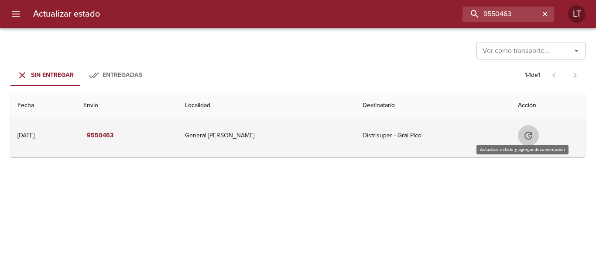
click at [523, 137] on icon "Tabla de envíos del cliente" at bounding box center [528, 135] width 10 height 10
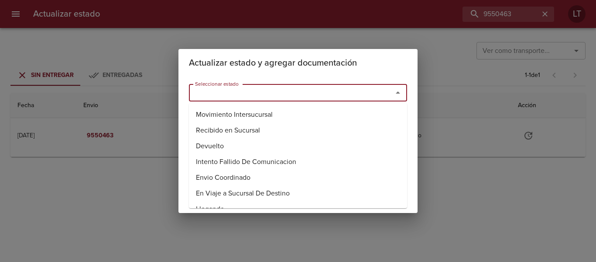
click at [327, 90] on input "Seleccionar estado" at bounding box center [285, 92] width 187 height 12
click at [229, 148] on li "Entregado" at bounding box center [298, 146] width 218 height 16
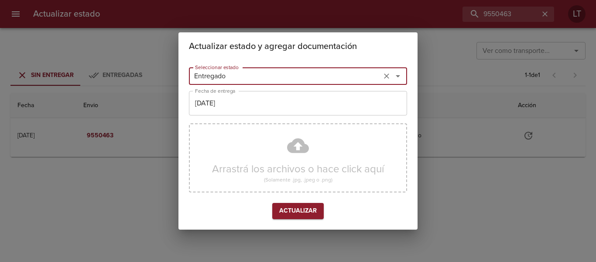
type input "Entregado"
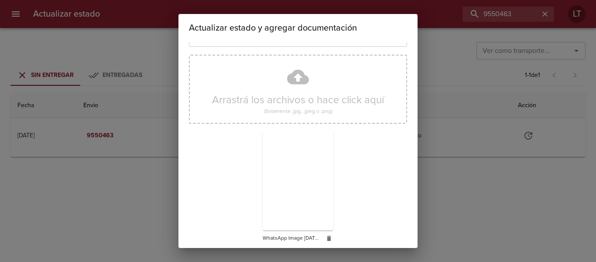
scroll to position [82, 0]
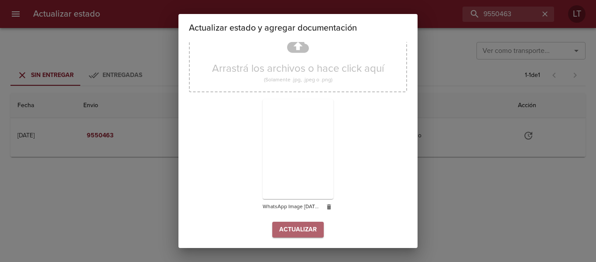
click at [312, 221] on button "Actualizar" at bounding box center [298, 229] width 52 height 16
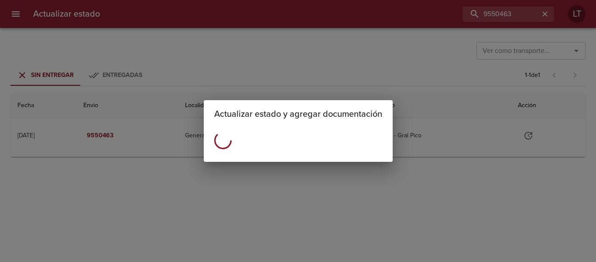
scroll to position [0, 0]
click at [310, 226] on div "Actualizar estado y agregar documentación" at bounding box center [298, 131] width 596 height 262
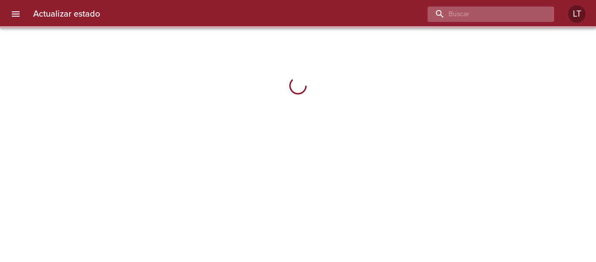
click at [507, 16] on input "buscar" at bounding box center [484, 14] width 112 height 15
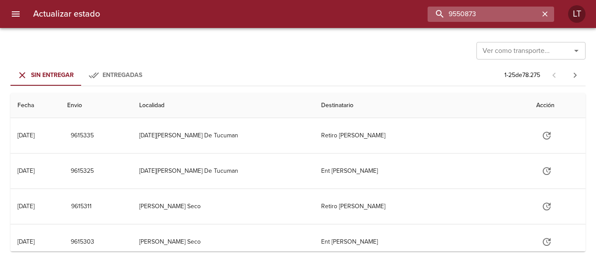
type input "9550873"
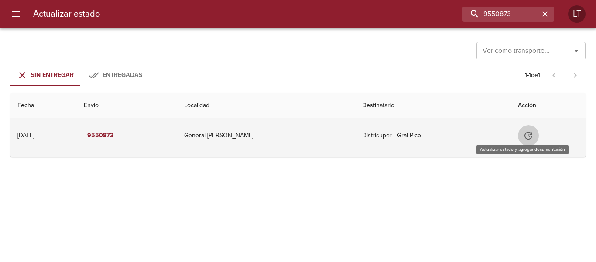
click at [525, 134] on icon "Tabla de envíos del cliente" at bounding box center [529, 135] width 8 height 8
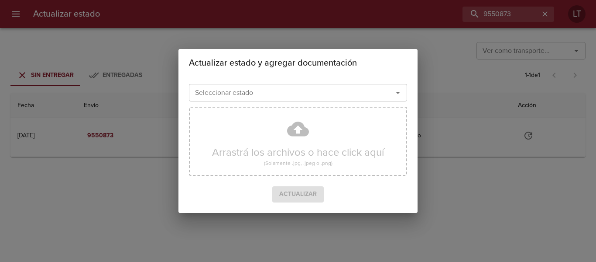
click at [350, 99] on div "Seleccionar estado" at bounding box center [298, 92] width 218 height 17
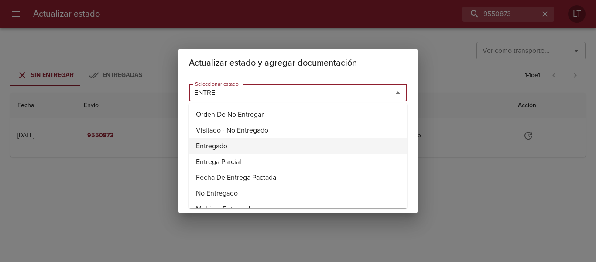
click at [226, 148] on li "Entregado" at bounding box center [298, 146] width 218 height 16
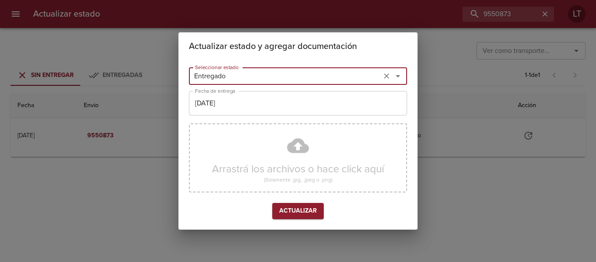
type input "Entregado"
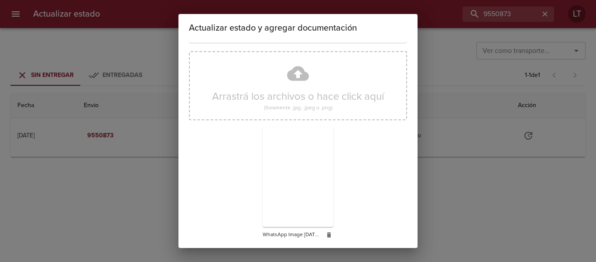
scroll to position [82, 0]
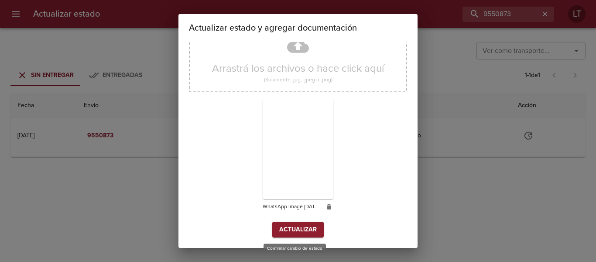
click at [316, 229] on button "Actualizar" at bounding box center [298, 229] width 52 height 16
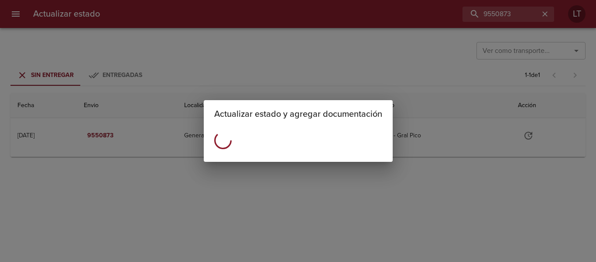
scroll to position [0, 0]
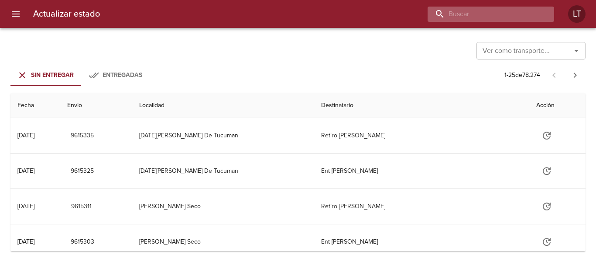
click at [506, 17] on input "buscar" at bounding box center [484, 14] width 112 height 15
type input "9541832"
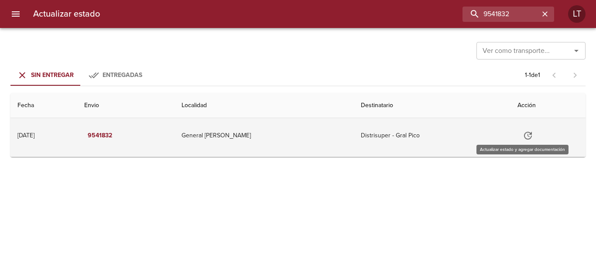
click at [523, 130] on icon "Tabla de envíos del cliente" at bounding box center [528, 135] width 10 height 10
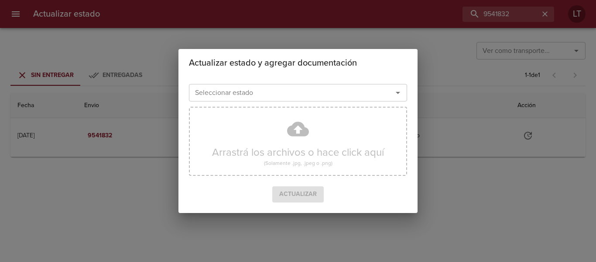
click at [339, 89] on input "Seleccionar estado" at bounding box center [285, 92] width 187 height 12
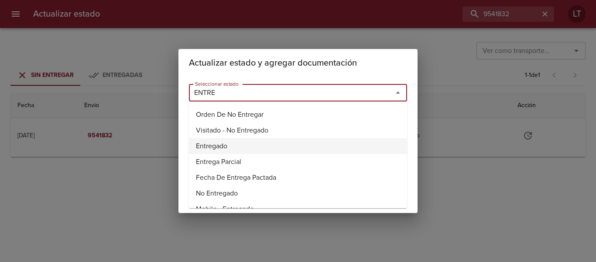
click at [207, 145] on li "Entregado" at bounding box center [298, 146] width 218 height 16
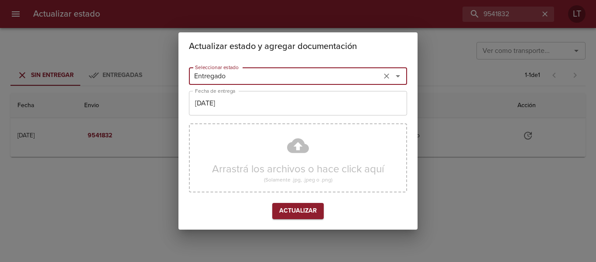
type input "Entregado"
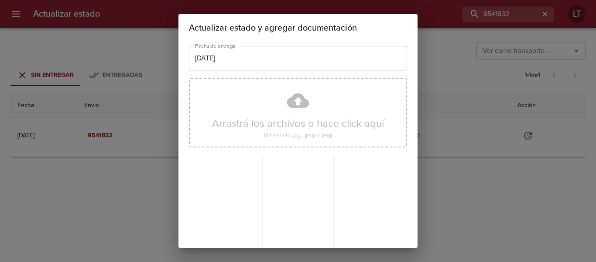
scroll to position [82, 0]
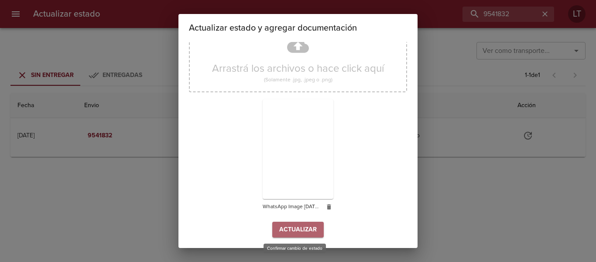
click at [306, 225] on span "Actualizar" at bounding box center [298, 229] width 38 height 11
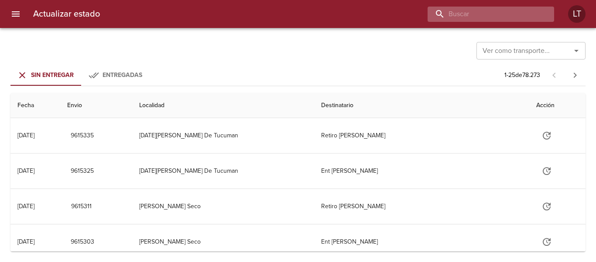
click at [518, 17] on input "buscar" at bounding box center [484, 14] width 112 height 15
type input "9541832"
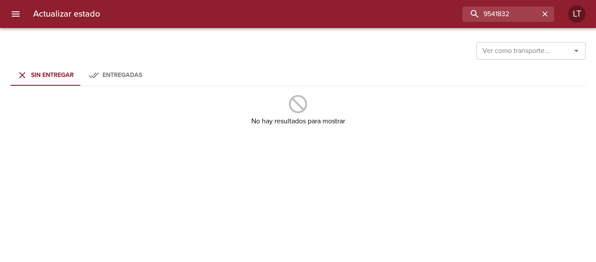
click at [123, 79] on div "Entregadas" at bounding box center [123, 75] width 40 height 11
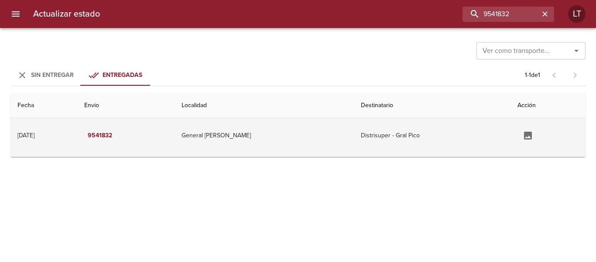
click at [456, 132] on td "Distrisuper - Gral Pico" at bounding box center [432, 135] width 157 height 35
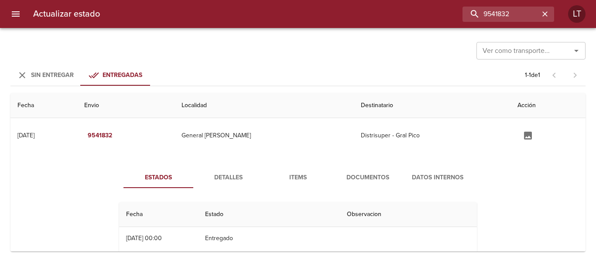
click at [366, 173] on span "Documentos" at bounding box center [367, 177] width 59 height 11
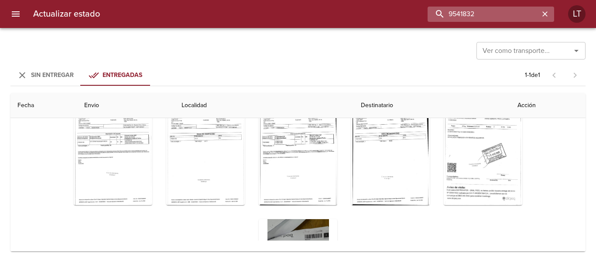
click at [497, 9] on input "9541832" at bounding box center [484, 14] width 112 height 15
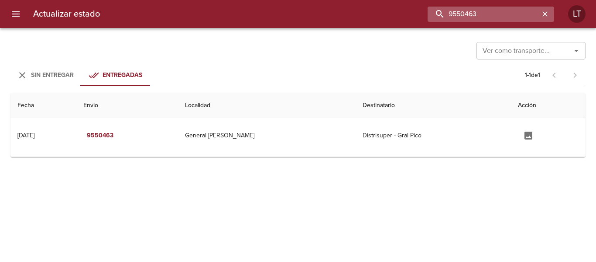
click at [460, 15] on input "9550463" at bounding box center [484, 14] width 112 height 15
click at [493, 9] on input "9590221" at bounding box center [484, 14] width 112 height 15
click at [506, 10] on input "9590221" at bounding box center [484, 14] width 112 height 15
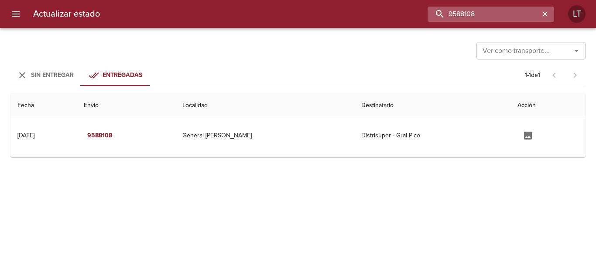
drag, startPoint x: 500, startPoint y: 13, endPoint x: 487, endPoint y: 13, distance: 12.7
click at [497, 12] on input "9588108" at bounding box center [484, 14] width 112 height 15
click at [494, 12] on input "9588108" at bounding box center [484, 14] width 112 height 15
type input "9583995"
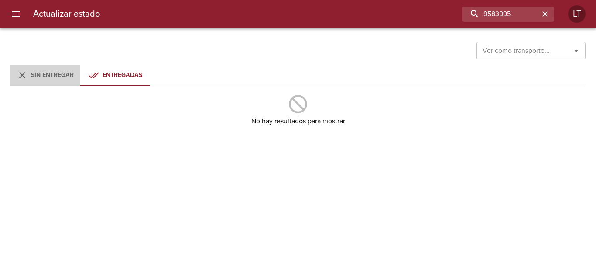
click at [31, 79] on div "Sin Entregar" at bounding box center [52, 75] width 43 height 11
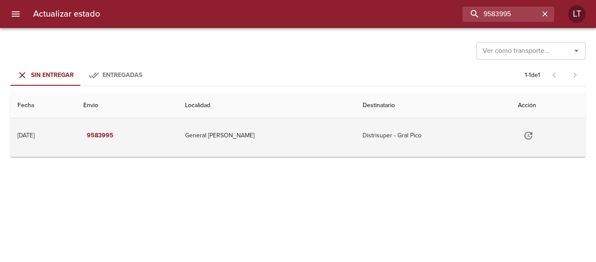
click at [525, 136] on icon "Tabla de envíos del cliente" at bounding box center [528, 135] width 10 height 10
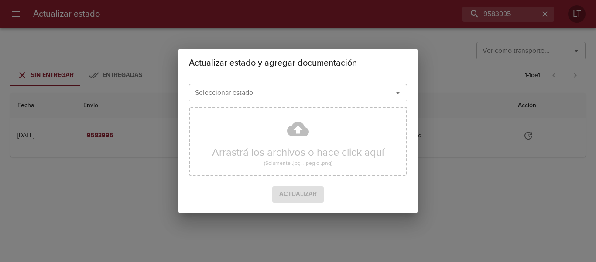
click at [363, 100] on div "Seleccionar estado" at bounding box center [298, 92] width 218 height 17
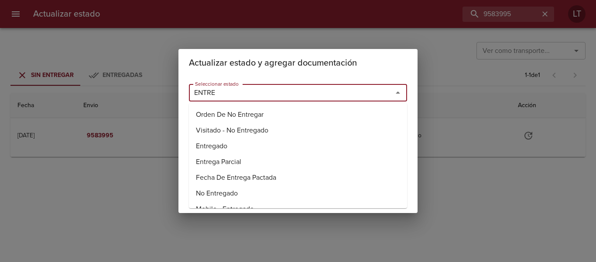
click at [198, 145] on li "Entregado" at bounding box center [298, 146] width 218 height 16
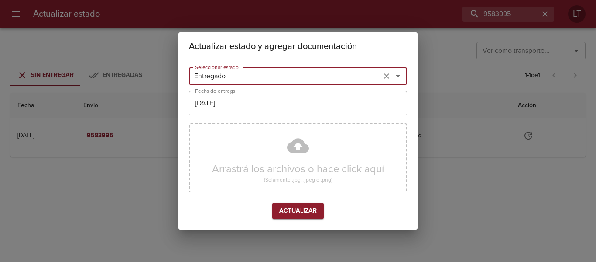
type input "Entregado"
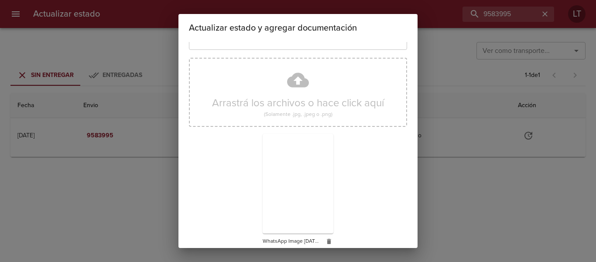
scroll to position [82, 0]
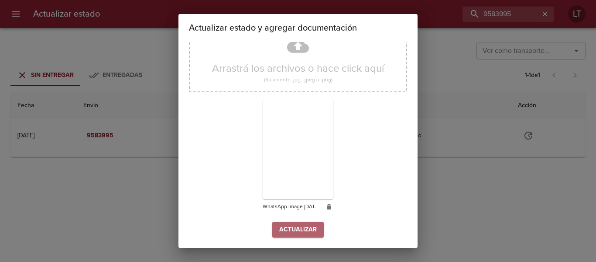
click at [313, 225] on span "Actualizar" at bounding box center [298, 229] width 38 height 11
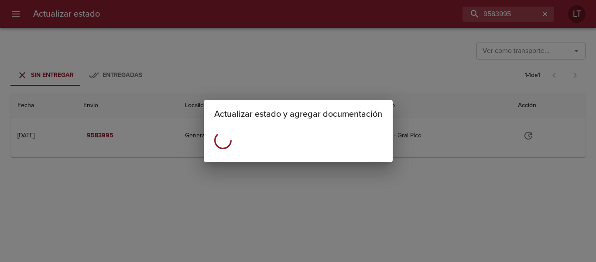
scroll to position [0, 0]
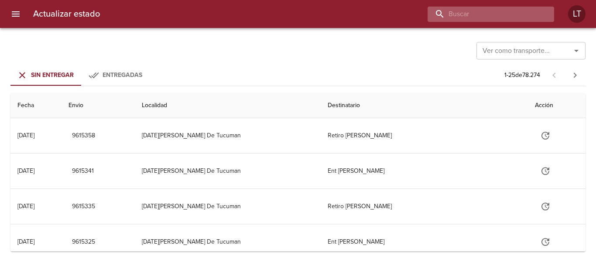
click at [492, 21] on input "buscar" at bounding box center [484, 14] width 112 height 15
type input "9597030"
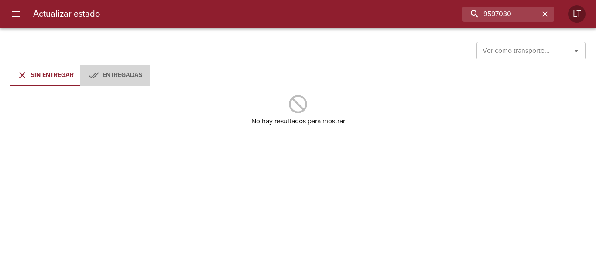
click at [123, 80] on div "Entregadas" at bounding box center [123, 75] width 40 height 11
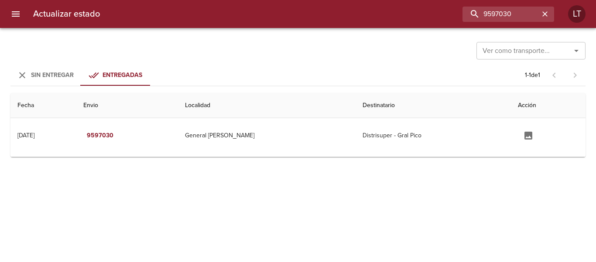
click at [76, 72] on button "Sin Entregar" at bounding box center [45, 75] width 70 height 21
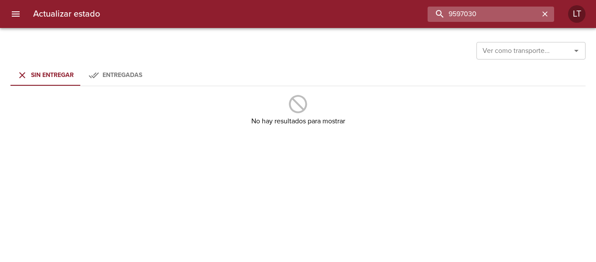
click at [496, 16] on input "9597030" at bounding box center [484, 14] width 112 height 15
type input "9569457"
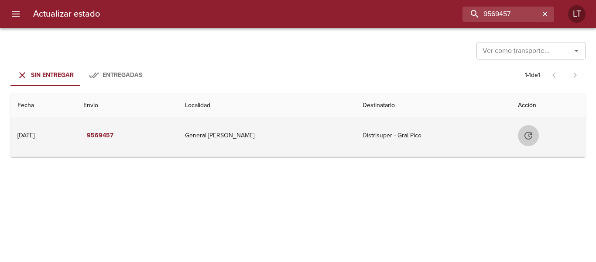
click at [525, 132] on icon "Tabla de envíos del cliente" at bounding box center [528, 135] width 10 height 10
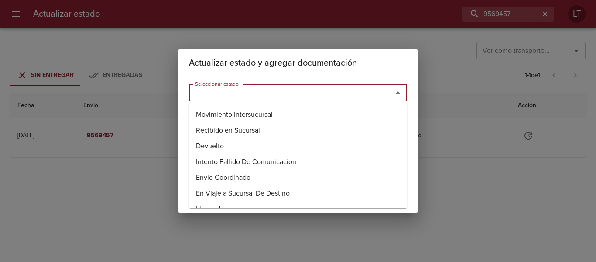
click at [306, 94] on input "Seleccionar estado" at bounding box center [285, 92] width 187 height 12
click at [217, 142] on li "Entregado" at bounding box center [298, 146] width 218 height 16
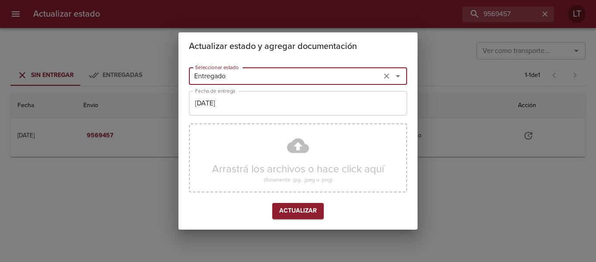
type input "Entregado"
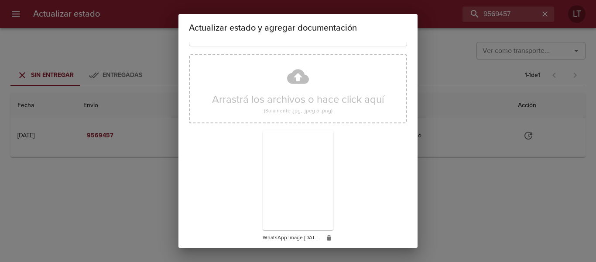
scroll to position [82, 0]
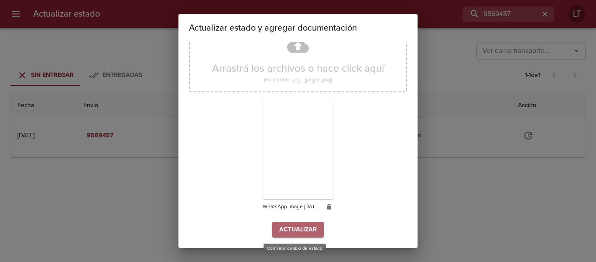
click at [307, 231] on span "Actualizar" at bounding box center [298, 229] width 38 height 11
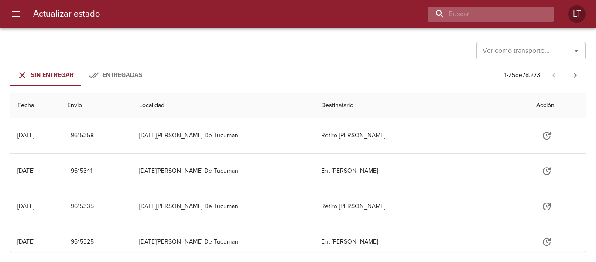
click at [514, 14] on input "buscar" at bounding box center [484, 14] width 112 height 15
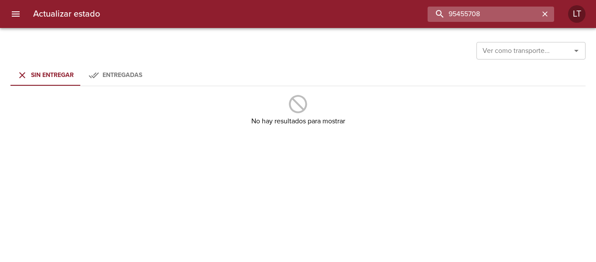
click at [456, 13] on input "95455708" at bounding box center [484, 14] width 112 height 15
type input "9455708"
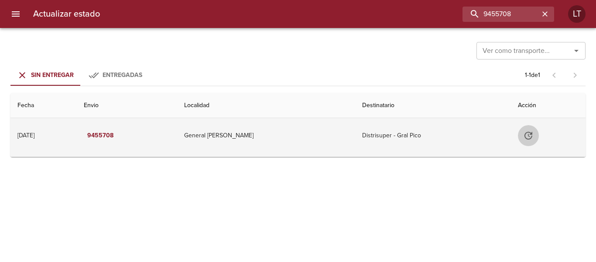
click at [525, 138] on icon "Tabla de envíos del cliente" at bounding box center [529, 135] width 8 height 8
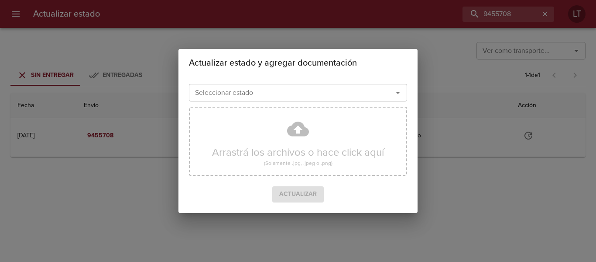
click at [344, 86] on div "Seleccionar estado" at bounding box center [298, 92] width 218 height 17
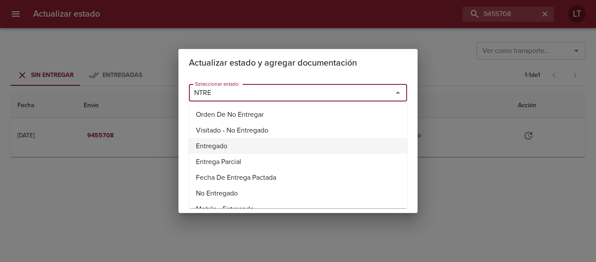
click at [220, 142] on li "Entregado" at bounding box center [298, 146] width 218 height 16
type input "Entregado"
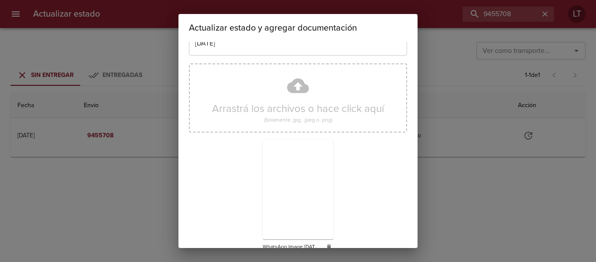
scroll to position [82, 0]
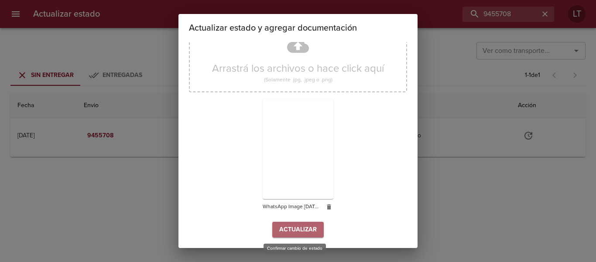
click at [310, 229] on span "Actualizar" at bounding box center [298, 229] width 38 height 11
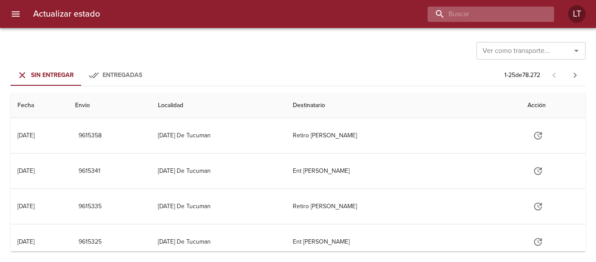
click at [505, 10] on input "buscar" at bounding box center [484, 14] width 112 height 15
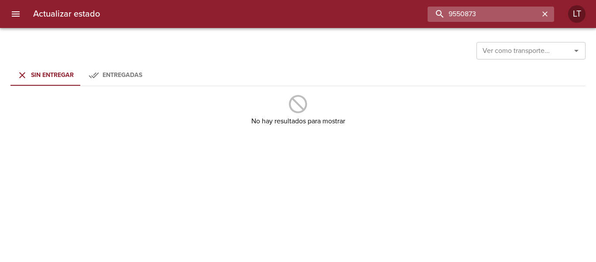
click at [514, 21] on input "9550873" at bounding box center [484, 14] width 112 height 15
click at [486, 14] on input "9550873" at bounding box center [484, 14] width 112 height 15
type input "9541832"
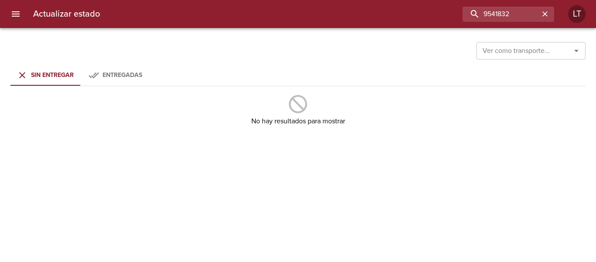
click at [127, 70] on div "Entregadas" at bounding box center [123, 75] width 40 height 11
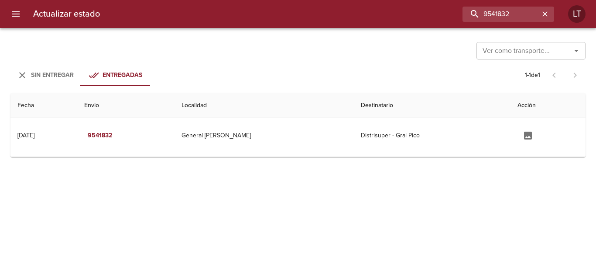
click at [35, 77] on span "Sin Entregar" at bounding box center [52, 74] width 43 height 7
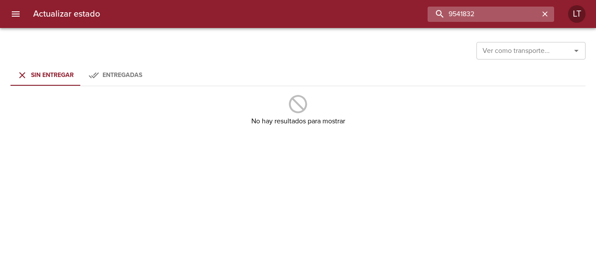
click at [499, 14] on input "9541832" at bounding box center [484, 14] width 112 height 15
click at [516, 18] on input "9550463" at bounding box center [484, 14] width 112 height 15
click at [520, 15] on input "9550873" at bounding box center [484, 14] width 112 height 15
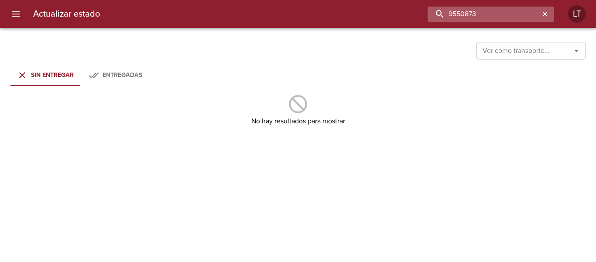
click at [520, 15] on input "9550873" at bounding box center [484, 14] width 112 height 15
click at [498, 12] on input "9541832" at bounding box center [484, 14] width 112 height 15
click at [511, 17] on input "9497593" at bounding box center [484, 14] width 112 height 15
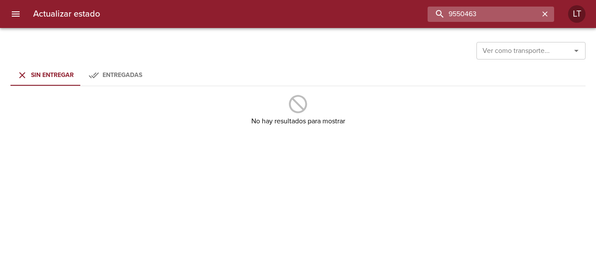
click at [496, 16] on input "9550463" at bounding box center [484, 14] width 112 height 15
click at [496, 15] on input "9550463" at bounding box center [484, 14] width 112 height 15
click at [485, 19] on input "9486886" at bounding box center [484, 14] width 112 height 15
click at [515, 11] on input "9456994" at bounding box center [484, 14] width 112 height 15
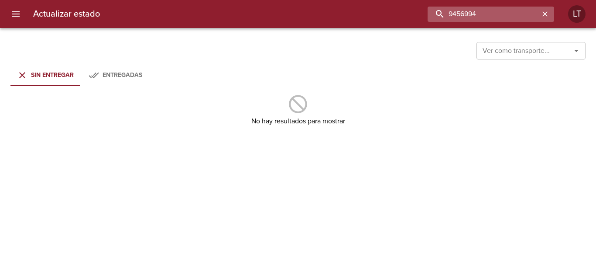
click at [515, 11] on input "9456994" at bounding box center [484, 14] width 112 height 15
click at [530, 11] on input "9502504" at bounding box center [484, 14] width 112 height 15
click at [515, 19] on input "9506332" at bounding box center [484, 14] width 112 height 15
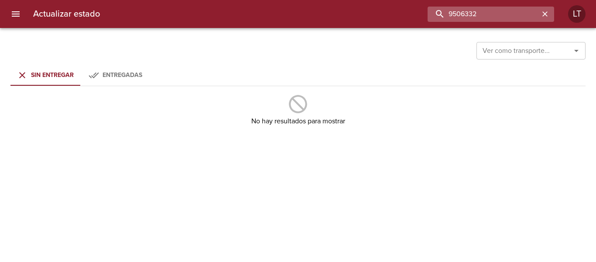
click at [515, 19] on input "9506332" at bounding box center [484, 14] width 112 height 15
type input "9455708"
click at [134, 80] on button "Entregadas" at bounding box center [115, 75] width 70 height 21
